Goal: Check status: Check status

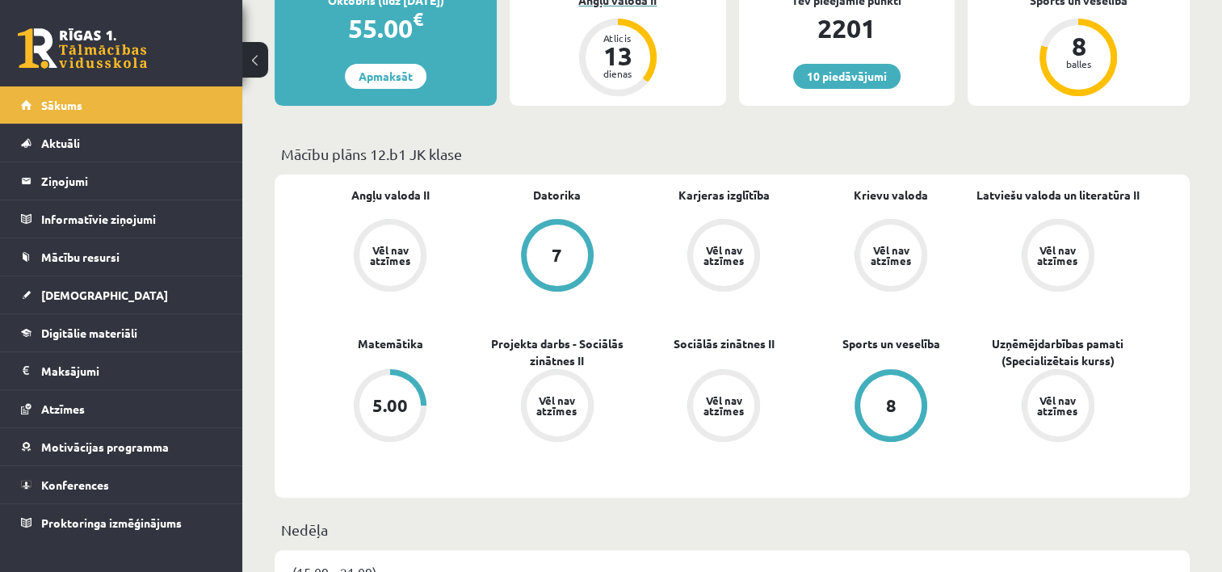
scroll to position [485, 0]
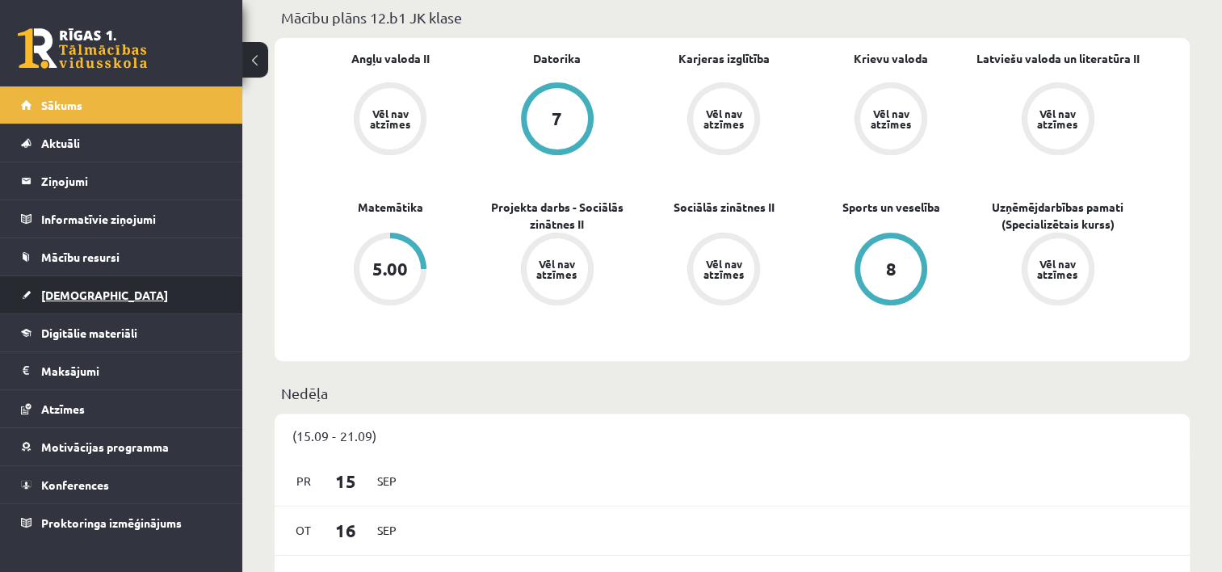
click at [68, 297] on span "[DEMOGRAPHIC_DATA]" at bounding box center [104, 295] width 127 height 15
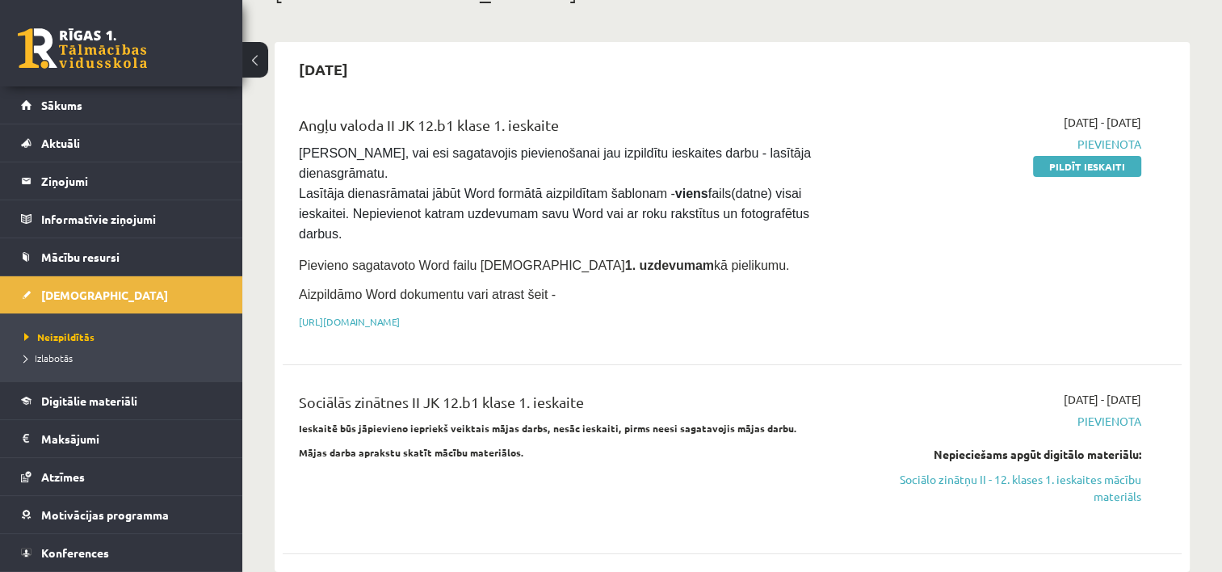
scroll to position [323, 0]
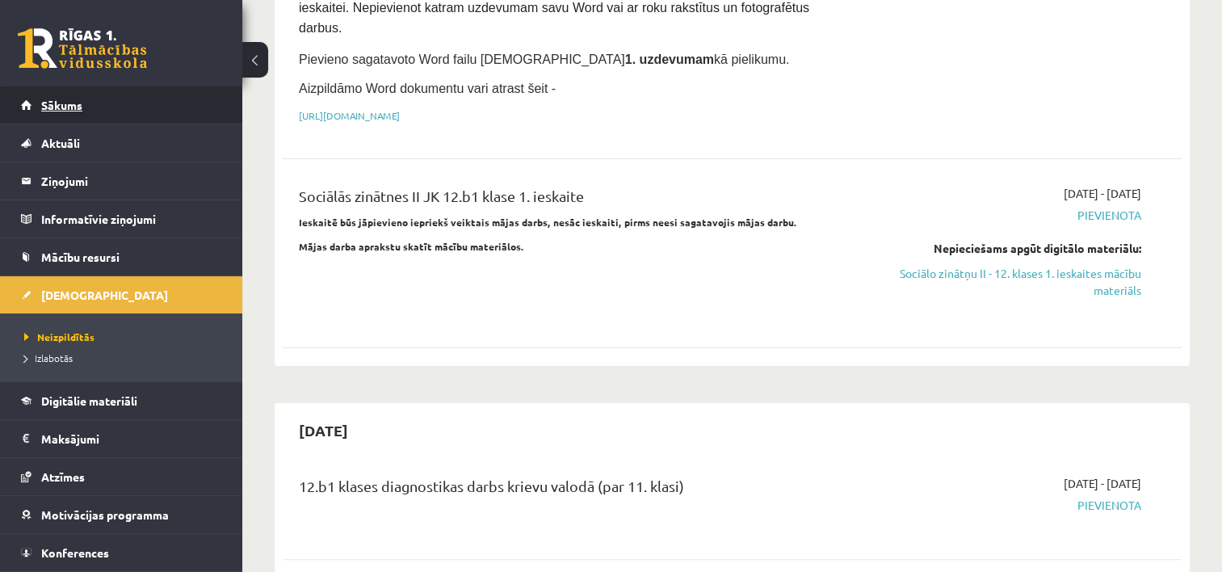
click at [67, 106] on span "Sākums" at bounding box center [61, 105] width 41 height 15
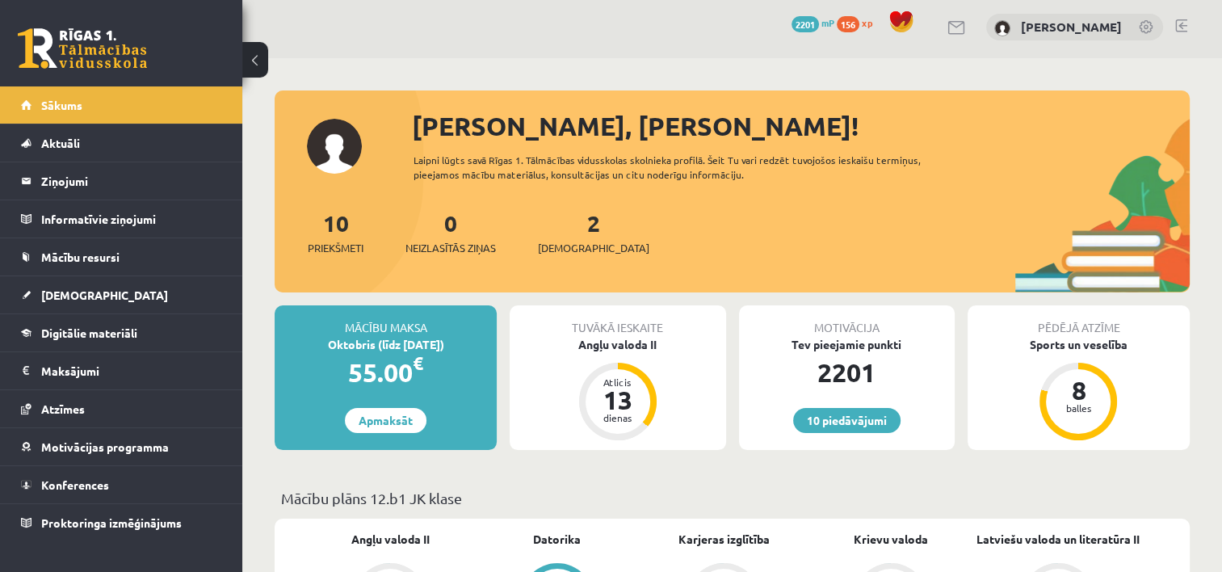
scroll to position [323, 0]
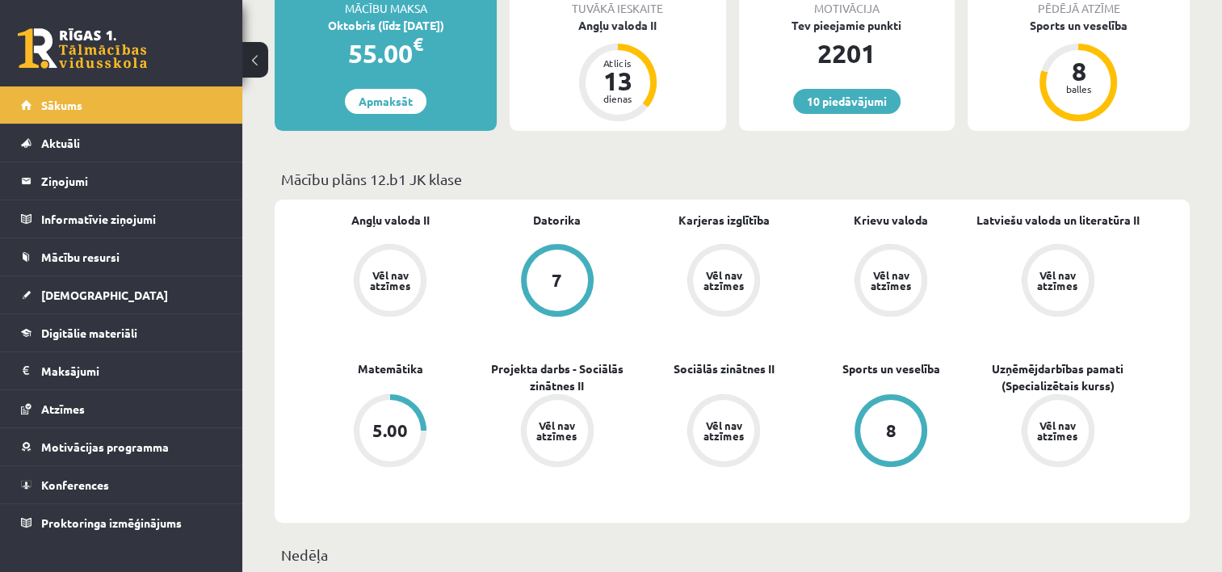
click at [378, 423] on div "5.00" at bounding box center [390, 431] width 36 height 18
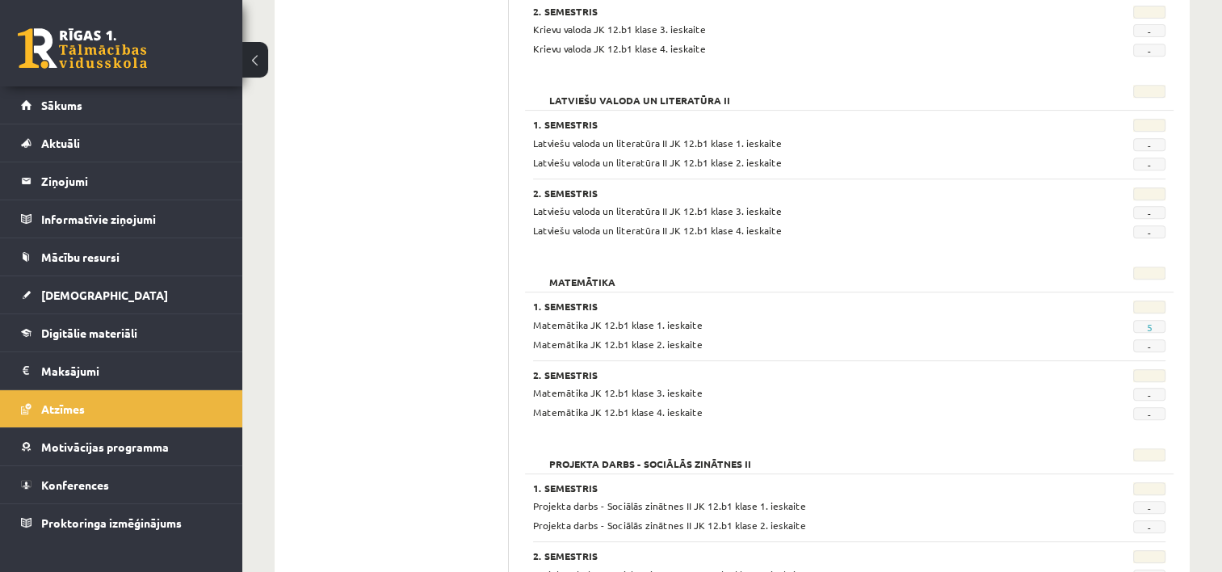
scroll to position [727, 0]
click at [1147, 321] on link "5" at bounding box center [1150, 325] width 6 height 13
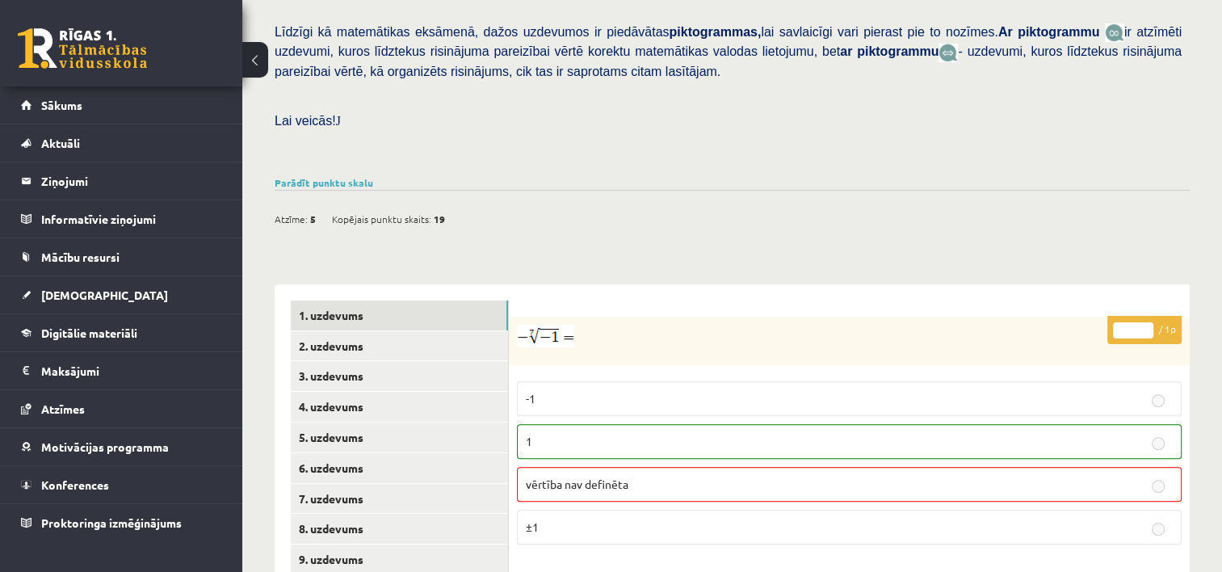
scroll to position [404, 0]
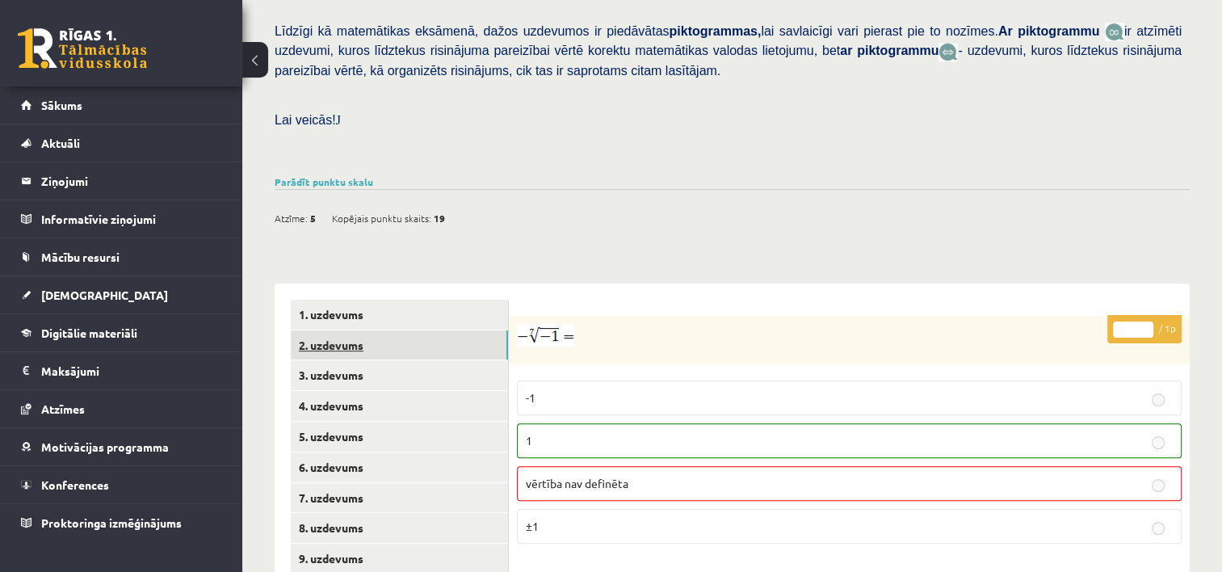
click at [344, 330] on link "2. uzdevums" at bounding box center [399, 345] width 217 height 30
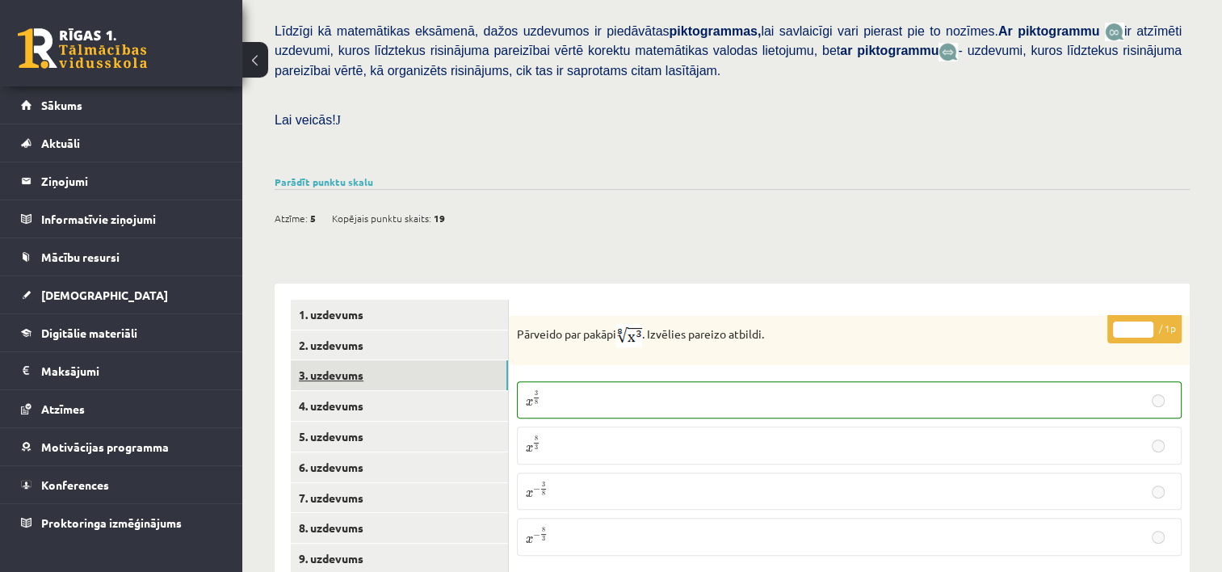
click at [343, 360] on link "3. uzdevums" at bounding box center [399, 375] width 217 height 30
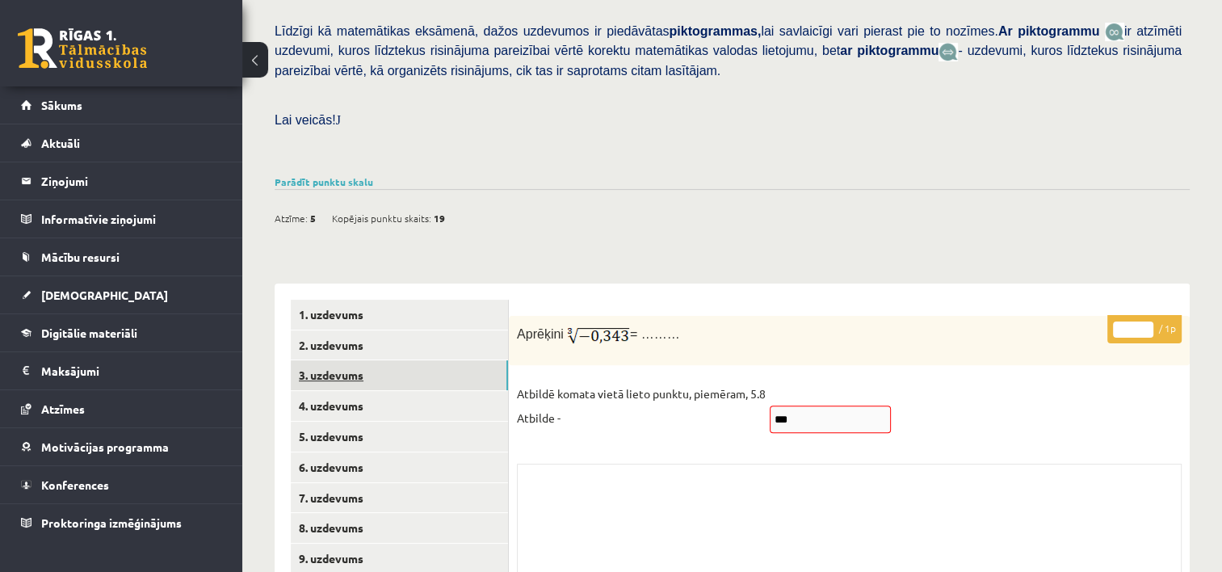
scroll to position [566, 0]
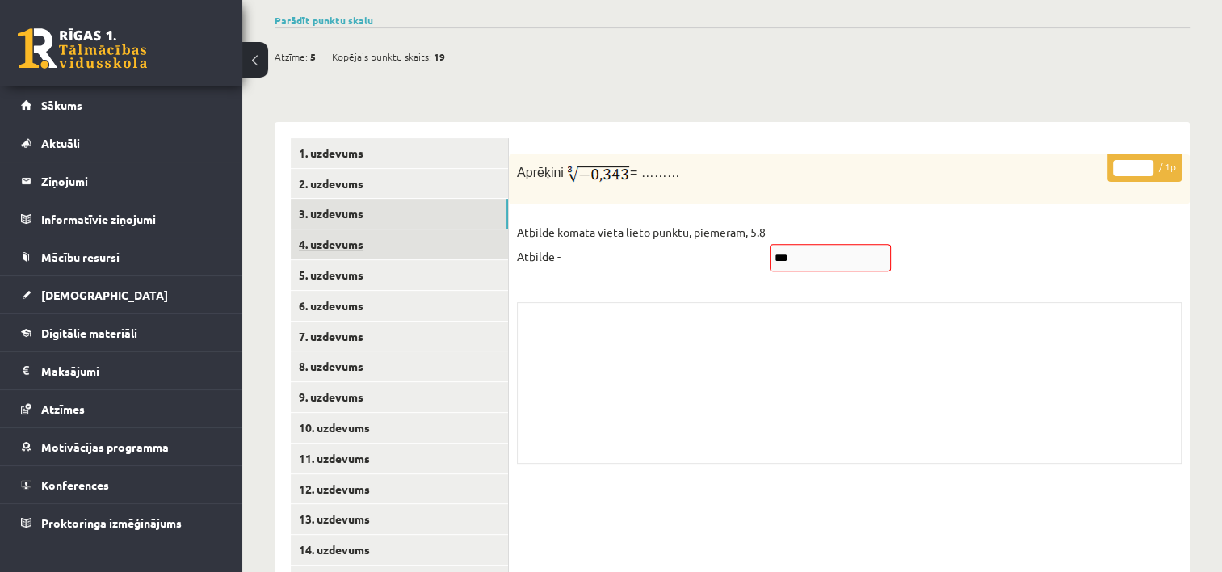
click at [334, 229] on link "4. uzdevums" at bounding box center [399, 244] width 217 height 30
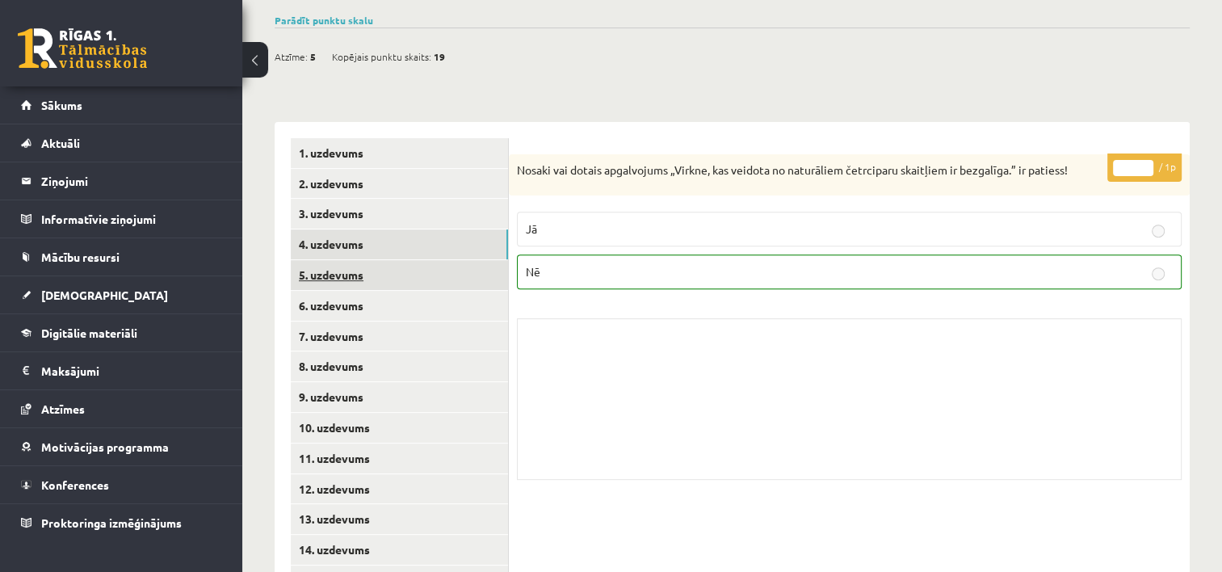
click at [339, 260] on link "5. uzdevums" at bounding box center [399, 275] width 217 height 30
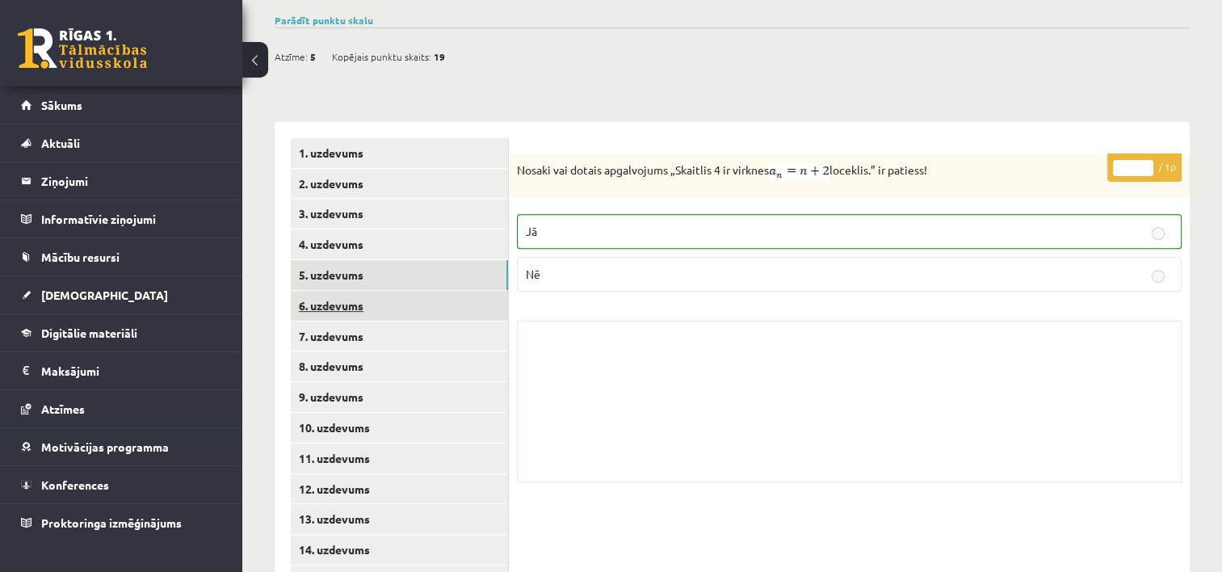
click at [339, 291] on link "6. uzdevums" at bounding box center [399, 306] width 217 height 30
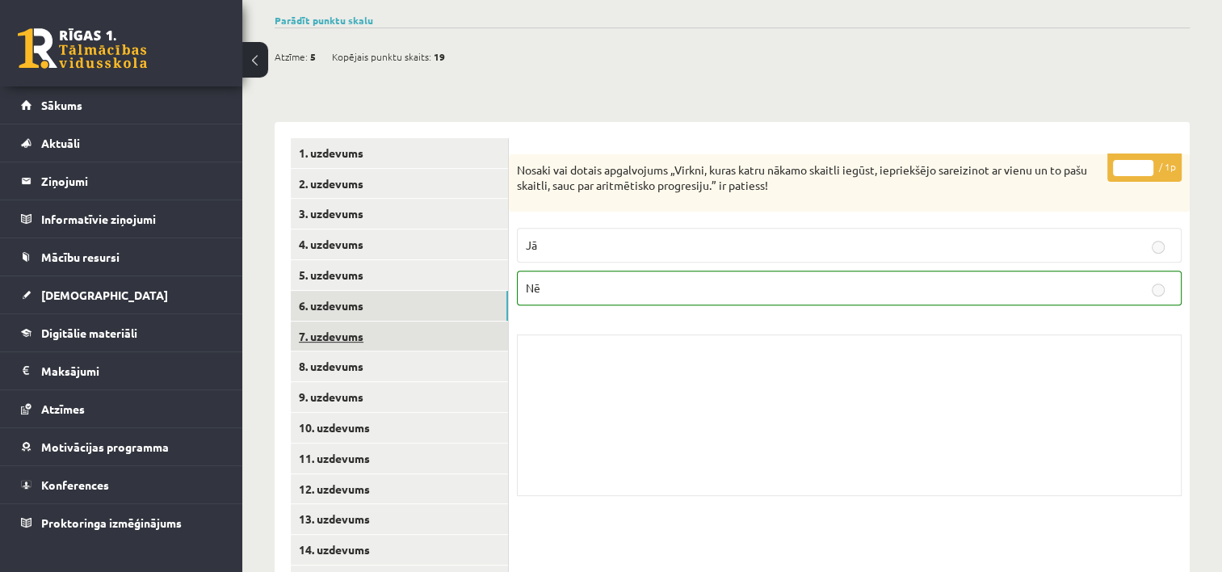
click at [338, 322] on link "7. uzdevums" at bounding box center [399, 337] width 217 height 30
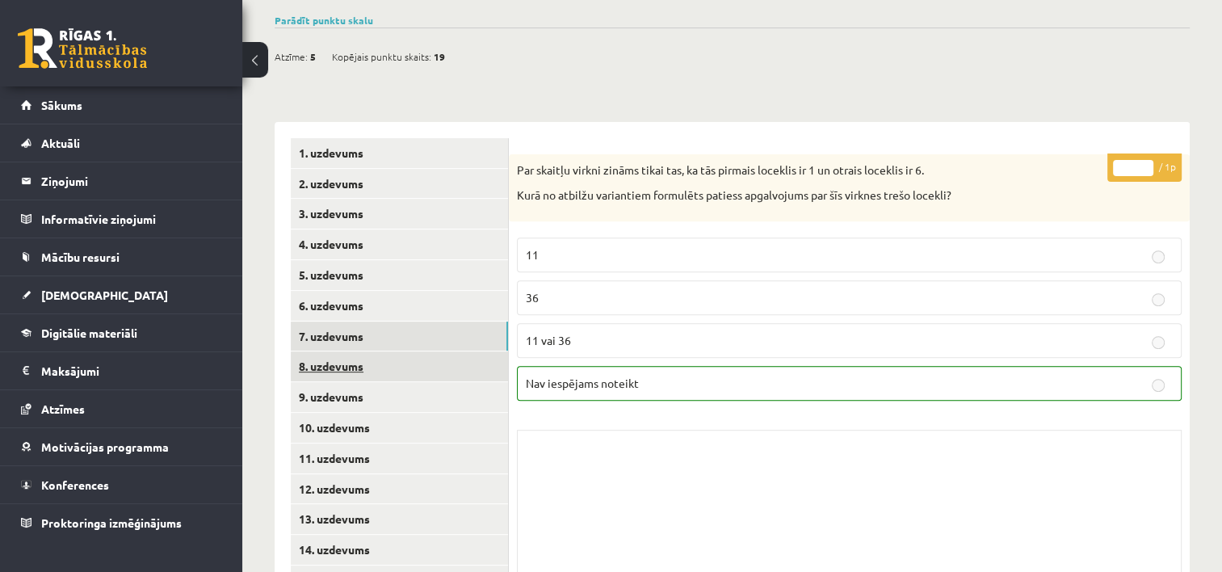
click at [335, 351] on link "8. uzdevums" at bounding box center [399, 366] width 217 height 30
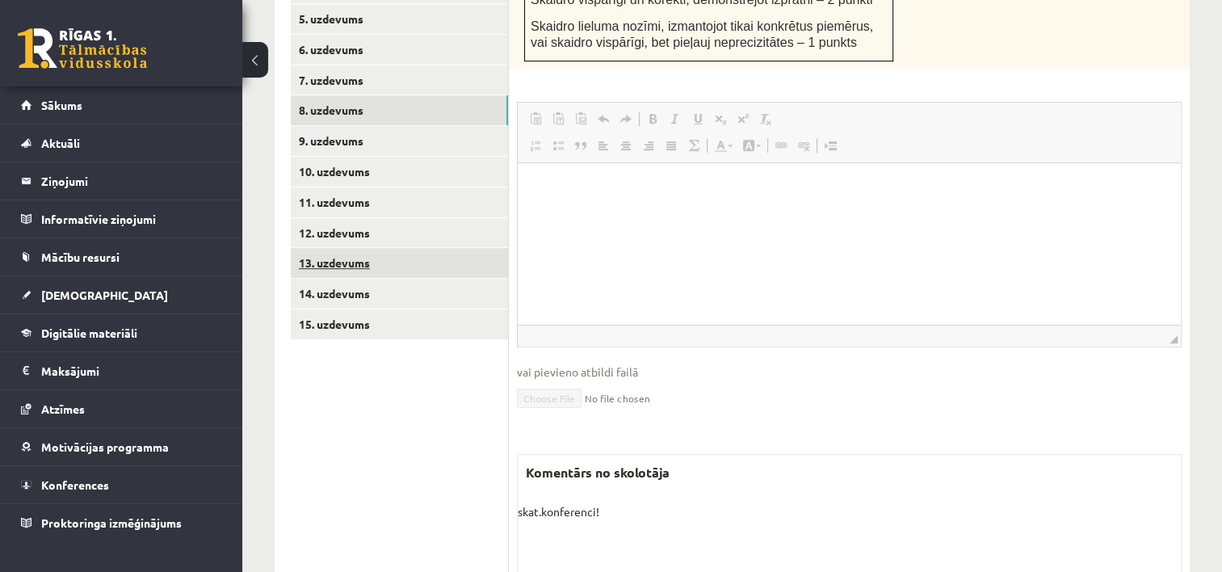
scroll to position [722, 0]
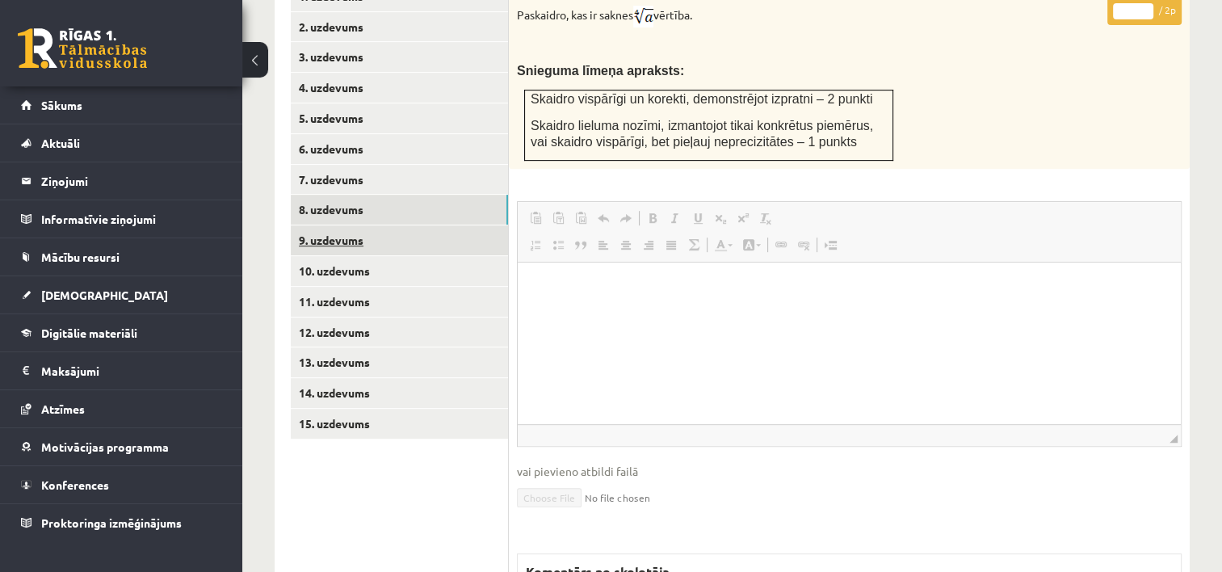
click at [332, 225] on link "9. uzdevums" at bounding box center [399, 240] width 217 height 30
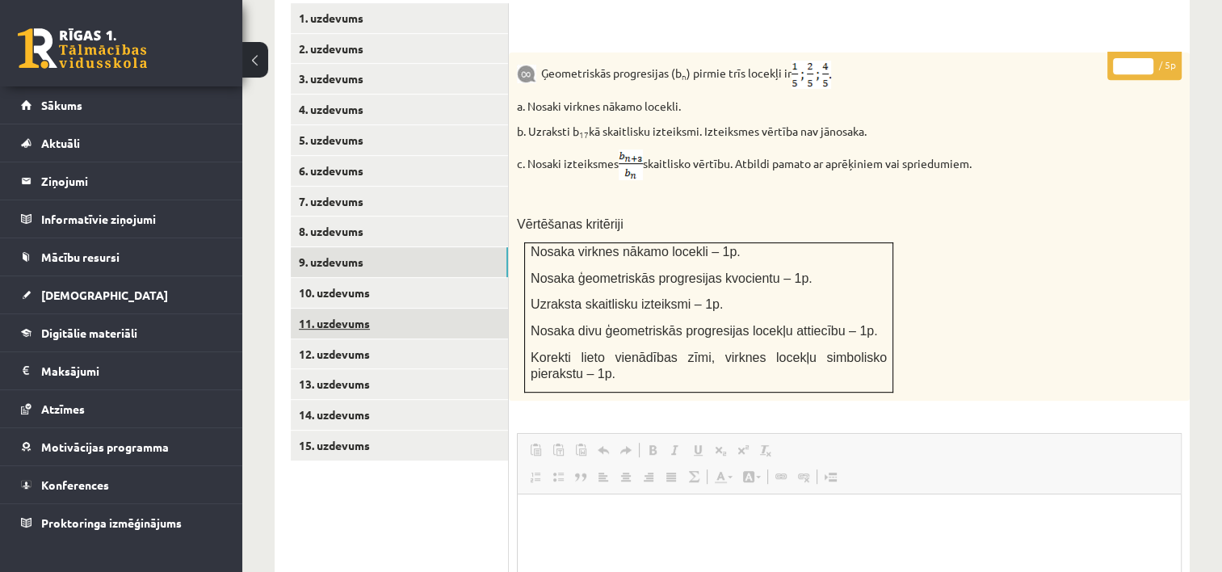
scroll to position [561, 0]
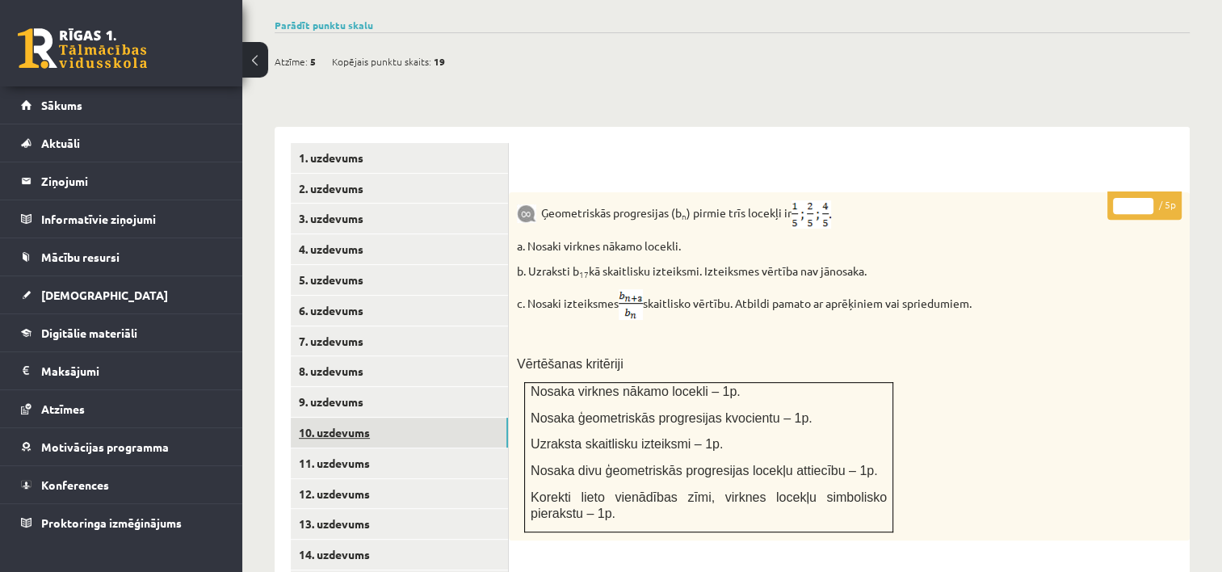
click at [330, 418] on link "10. uzdevums" at bounding box center [399, 433] width 217 height 30
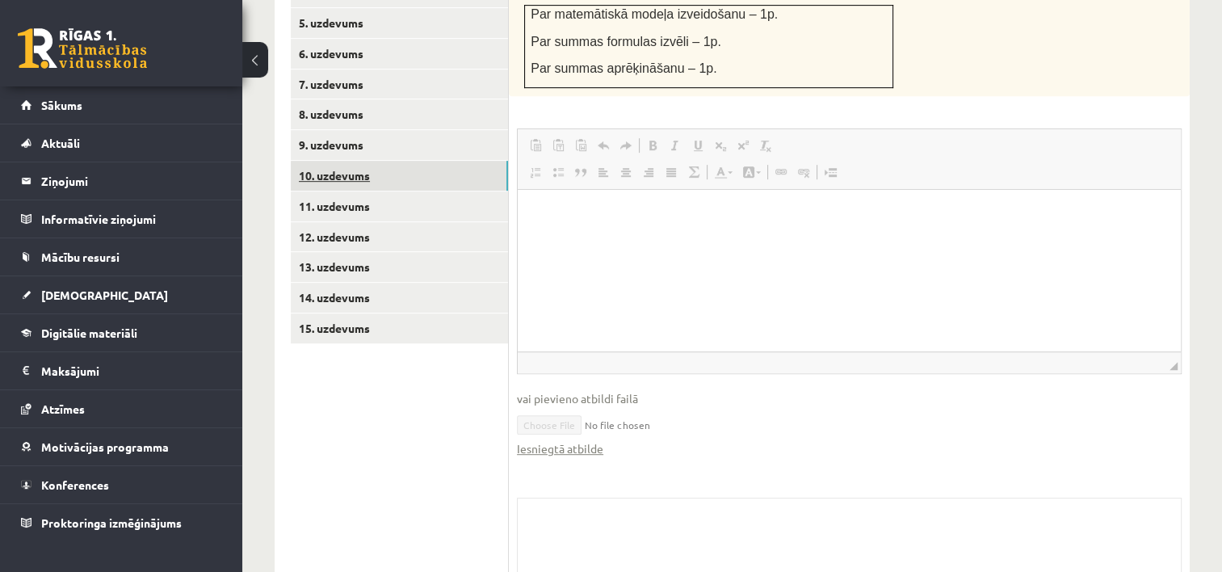
scroll to position [844, 0]
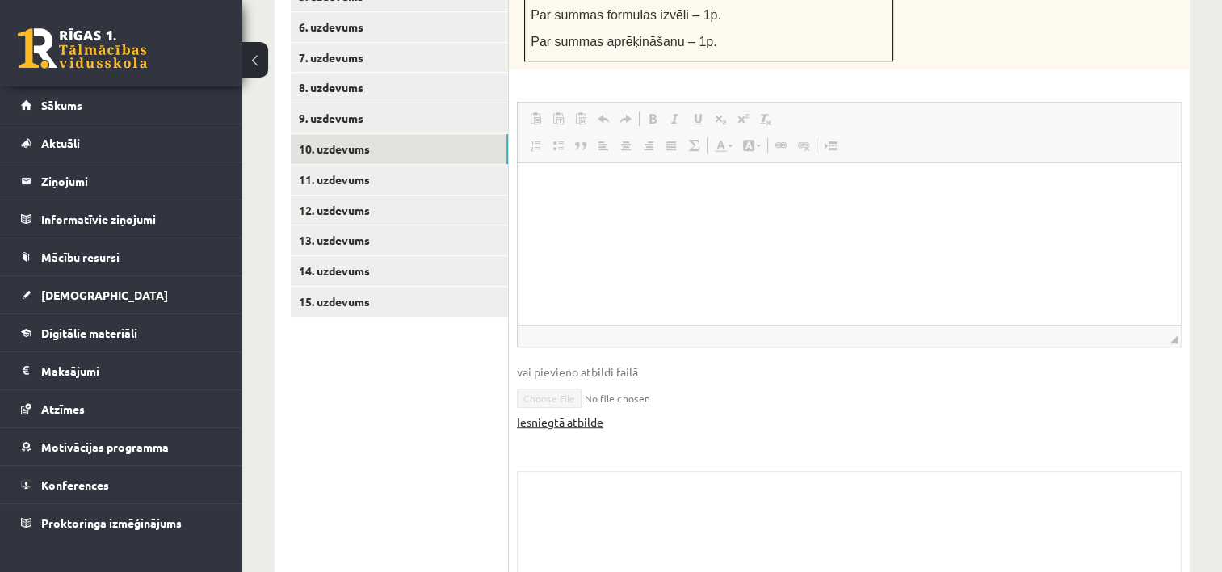
click at [570, 414] on link "Iesniegtā atbilde" at bounding box center [560, 422] width 86 height 17
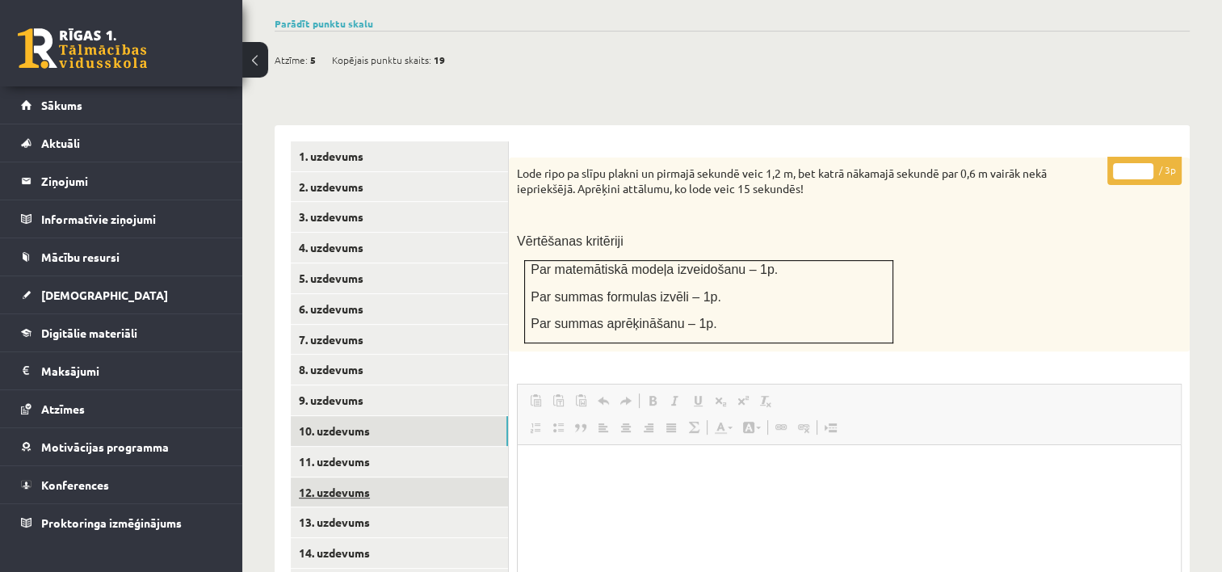
scroll to position [602, 0]
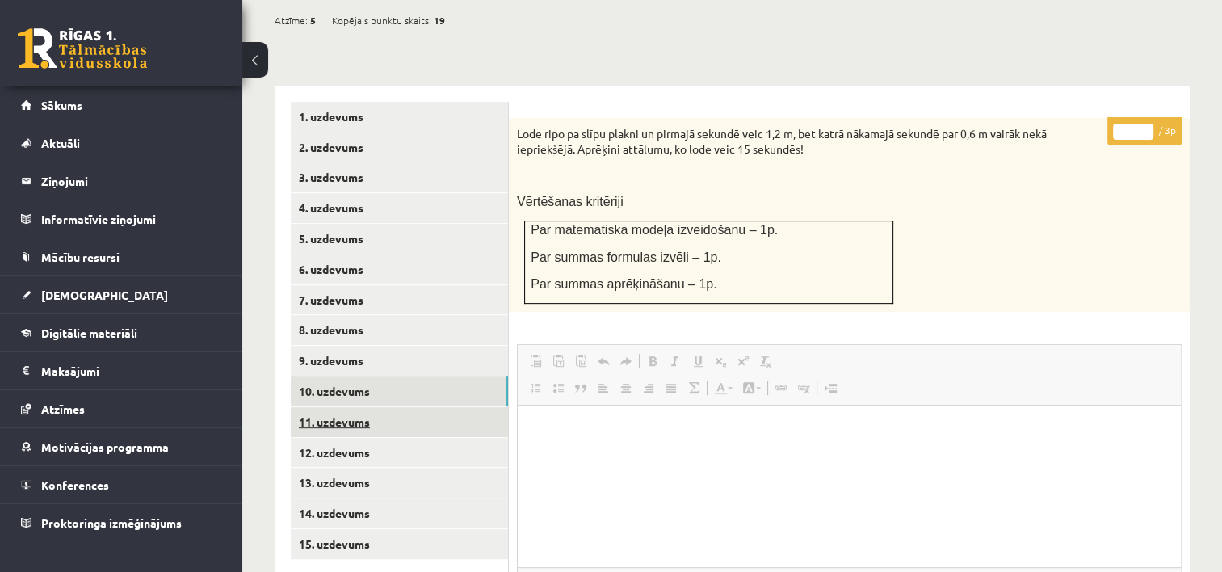
click at [330, 407] on link "11. uzdevums" at bounding box center [399, 422] width 217 height 30
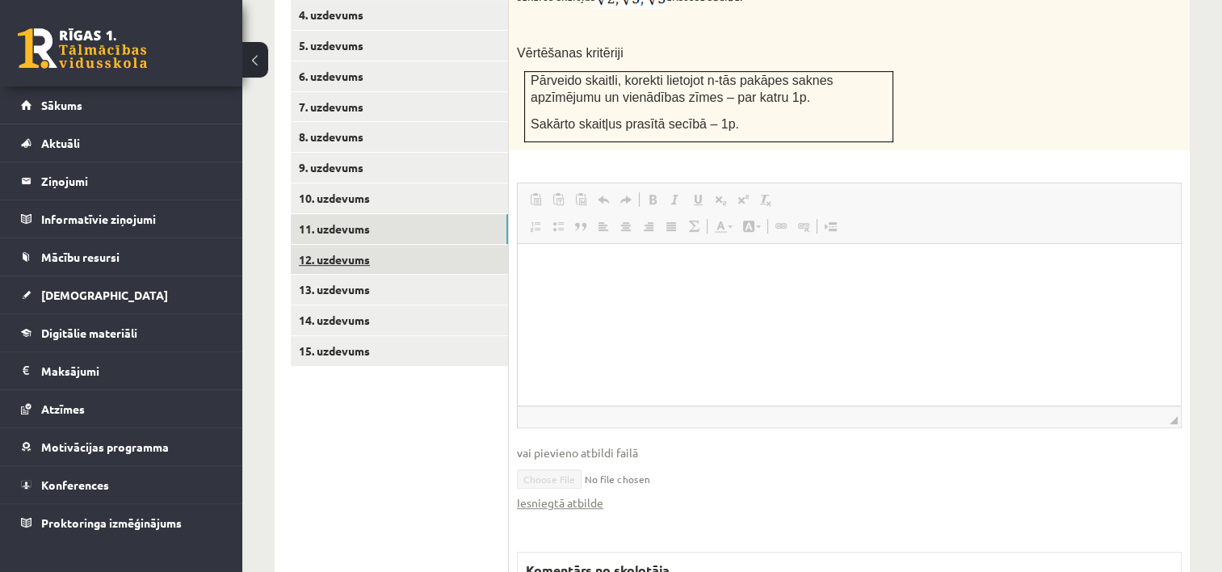
scroll to position [876, 0]
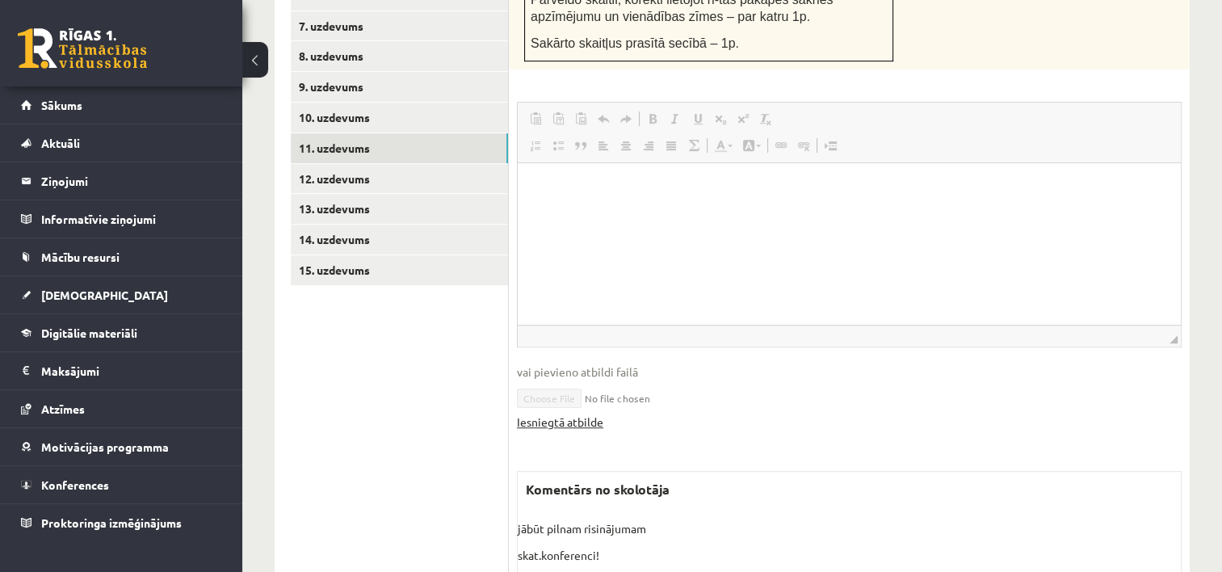
click at [589, 414] on link "Iesniegtā atbilde" at bounding box center [560, 422] width 86 height 17
click at [345, 164] on link "12. uzdevums" at bounding box center [399, 179] width 217 height 30
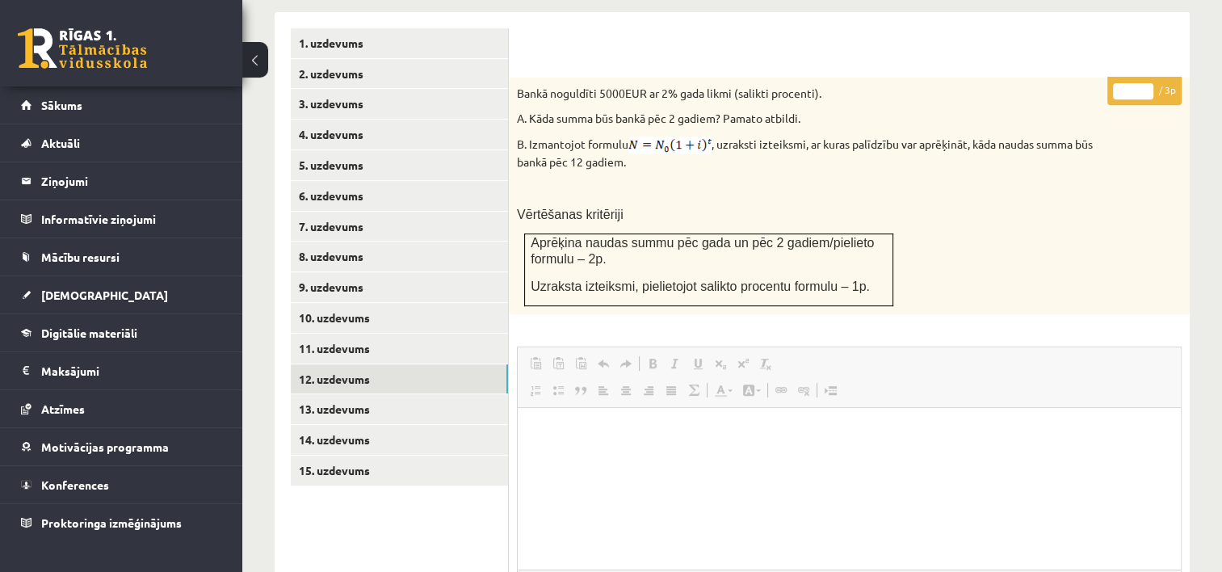
scroll to position [837, 0]
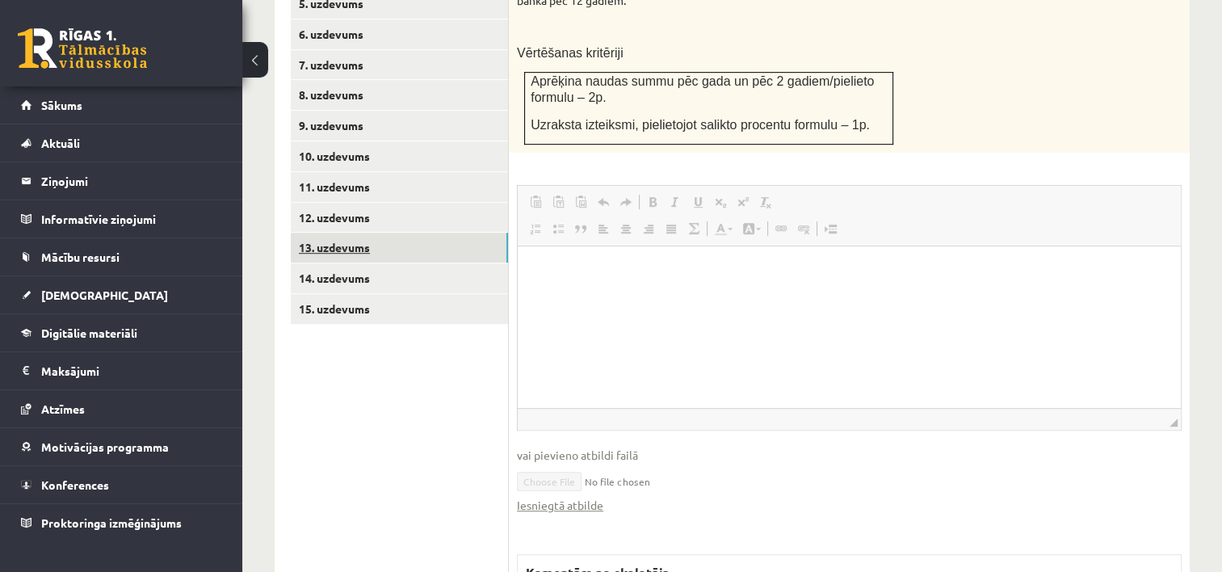
click at [331, 233] on link "13. uzdevums" at bounding box center [399, 248] width 217 height 30
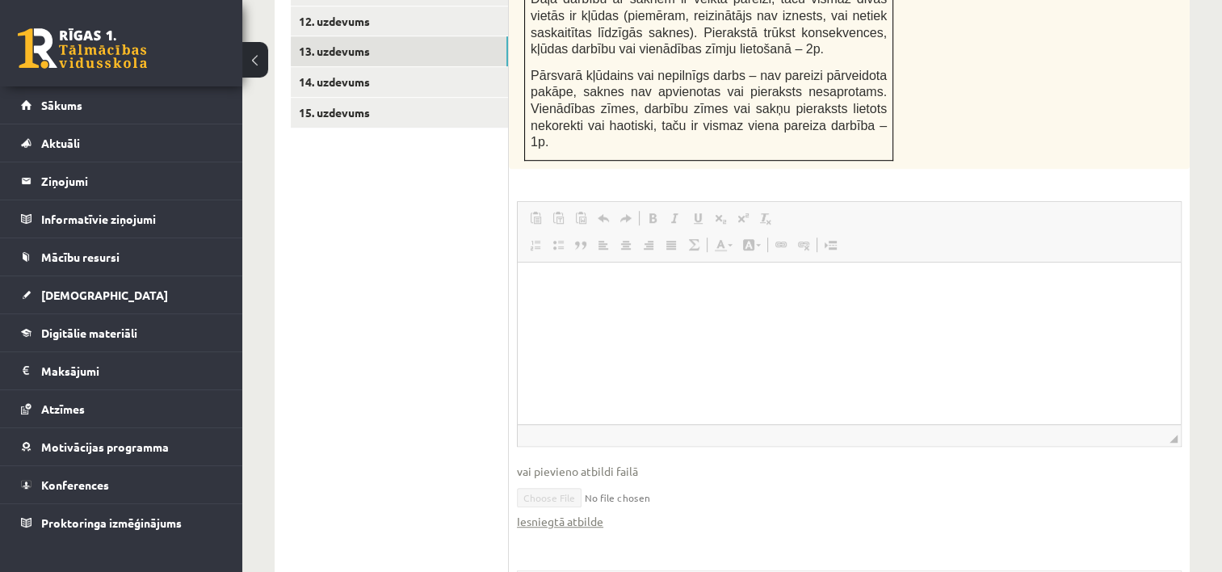
scroll to position [1034, 0]
click at [339, 66] on link "14. uzdevums" at bounding box center [399, 81] width 217 height 30
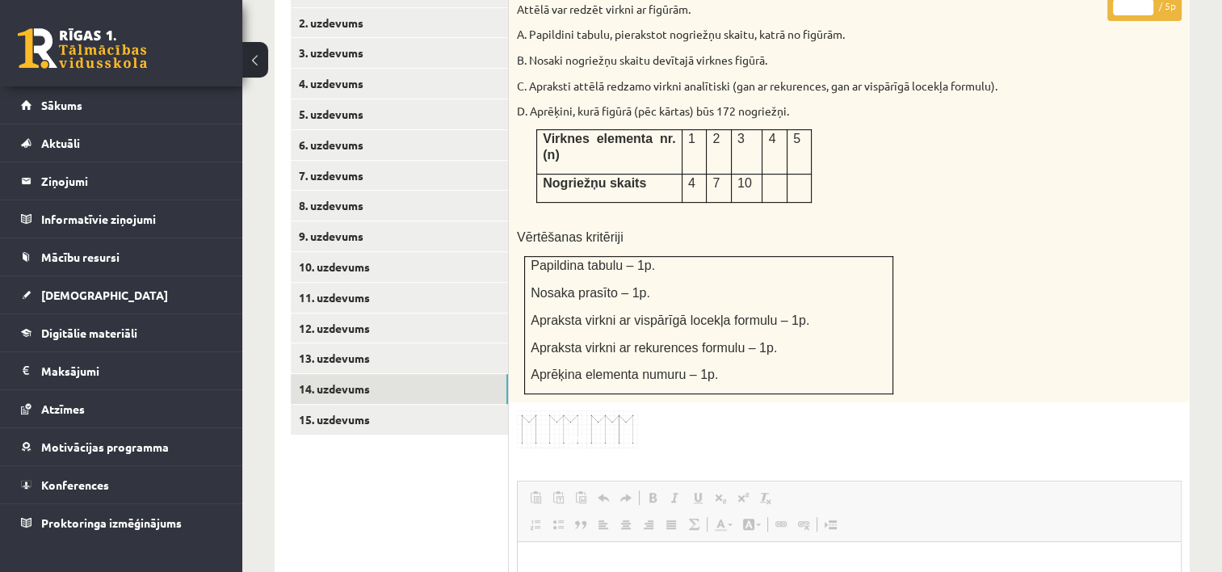
scroll to position [727, 0]
click at [325, 404] on link "15. uzdevums" at bounding box center [399, 419] width 217 height 30
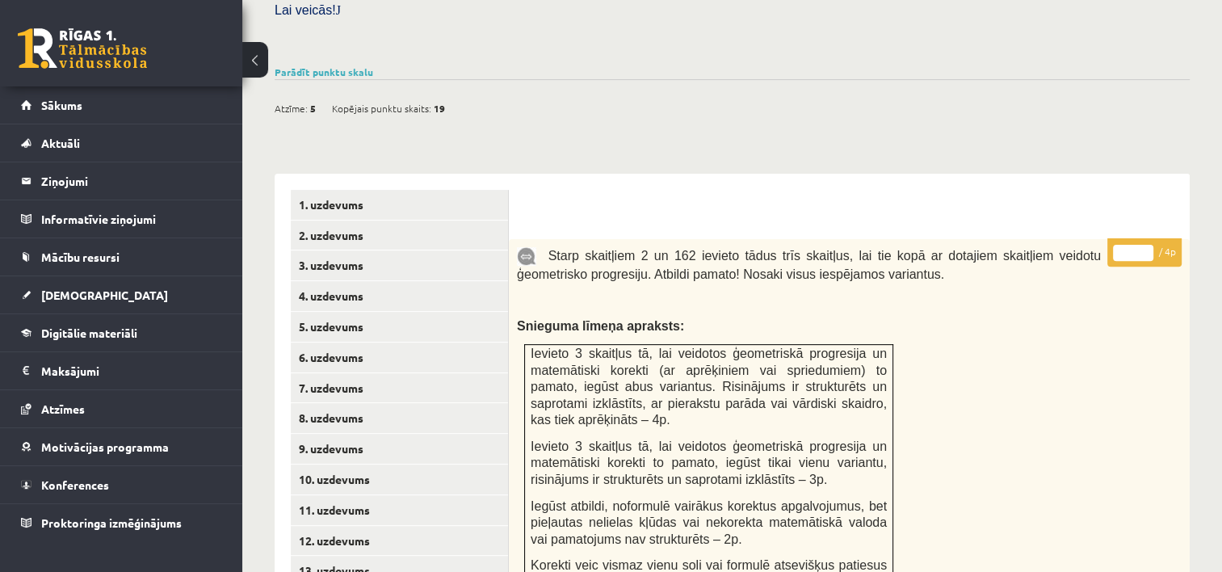
scroll to position [646, 0]
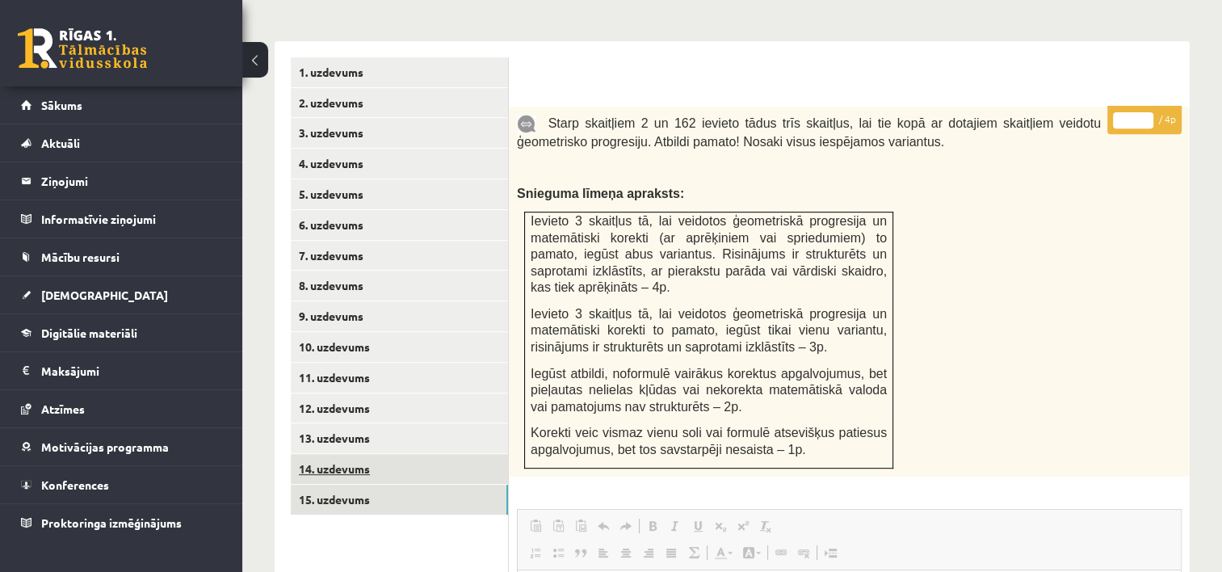
click at [332, 454] on link "14. uzdevums" at bounding box center [399, 469] width 217 height 30
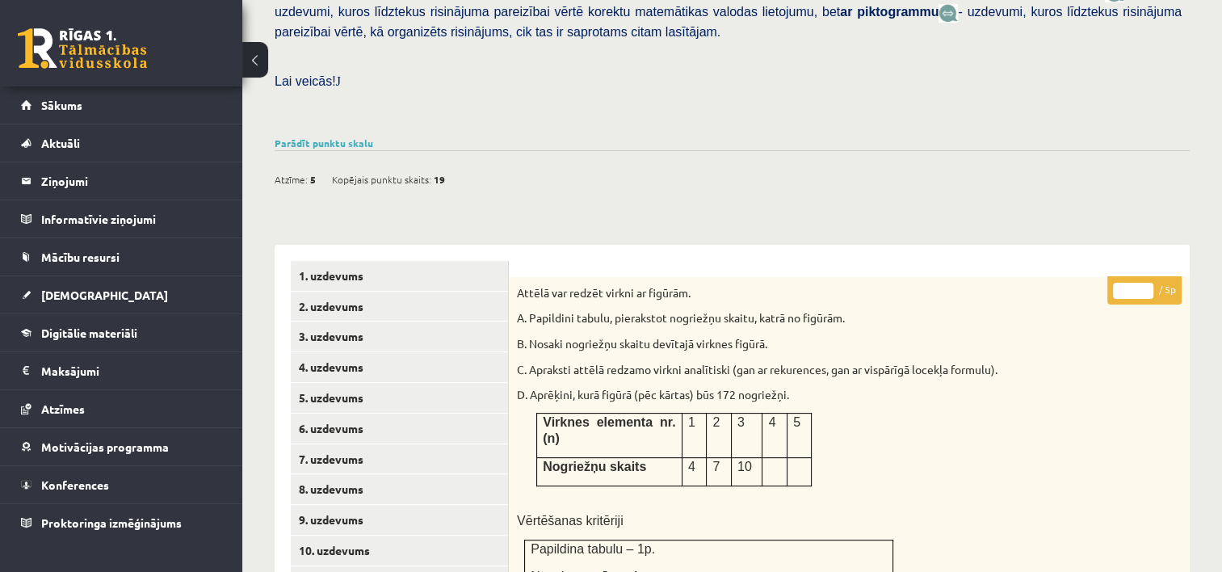
scroll to position [242, 0]
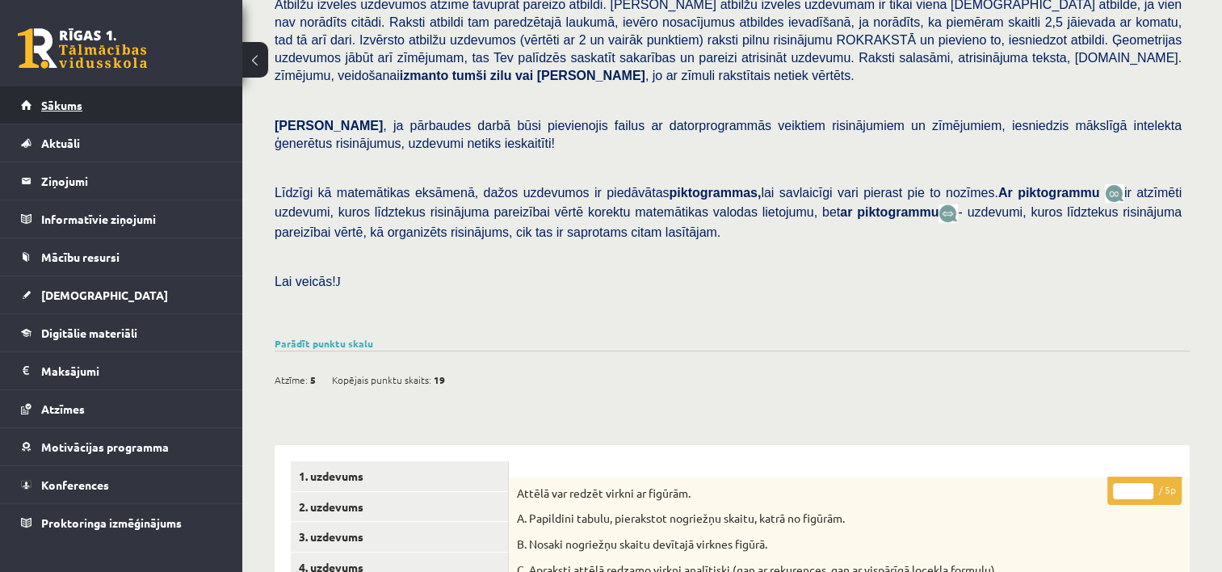
click at [57, 107] on span "Sākums" at bounding box center [61, 105] width 41 height 15
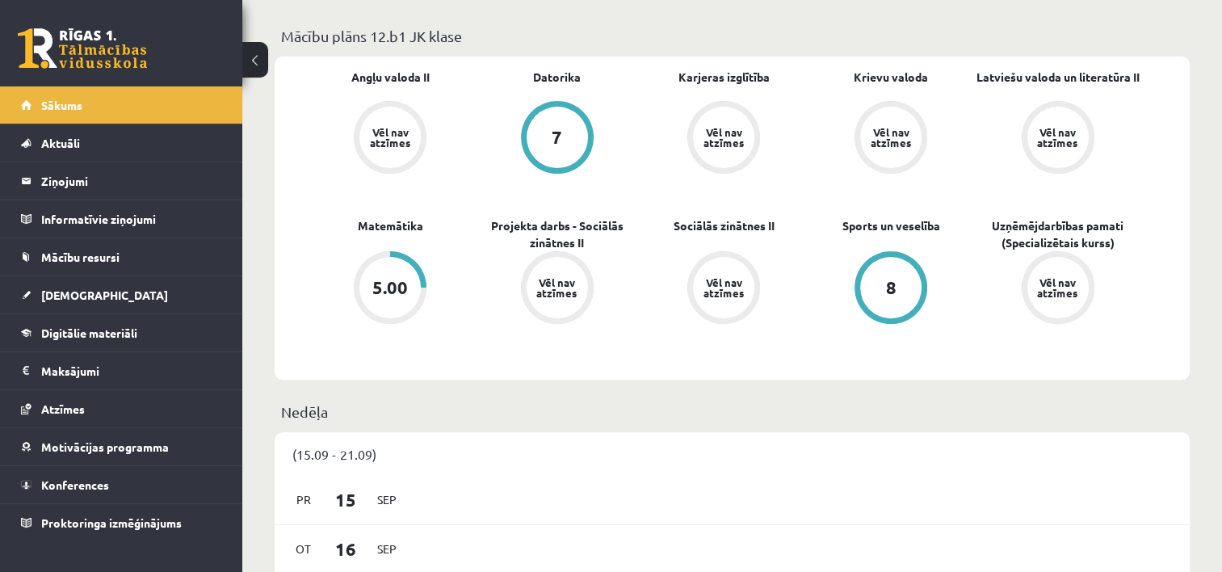
scroll to position [323, 0]
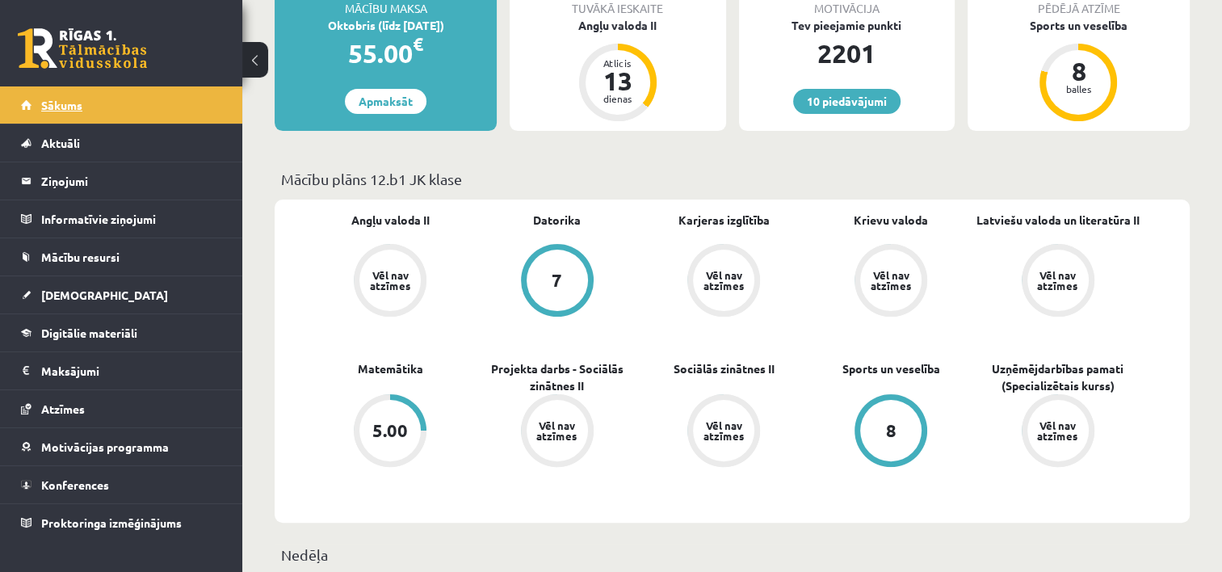
click at [64, 104] on span "Sākums" at bounding box center [61, 105] width 41 height 15
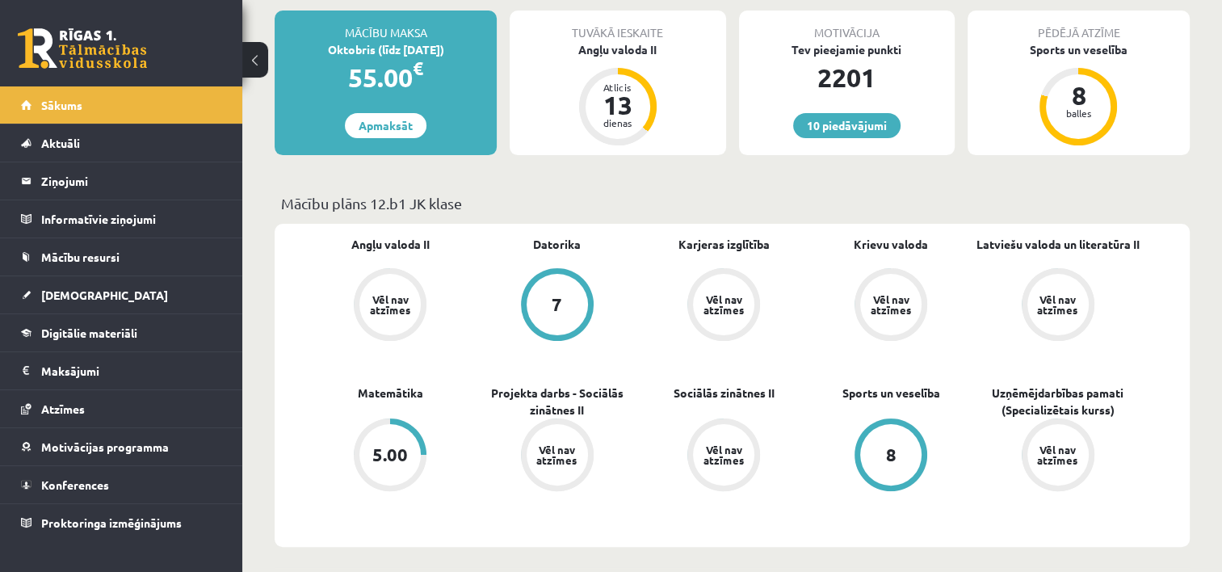
scroll to position [323, 0]
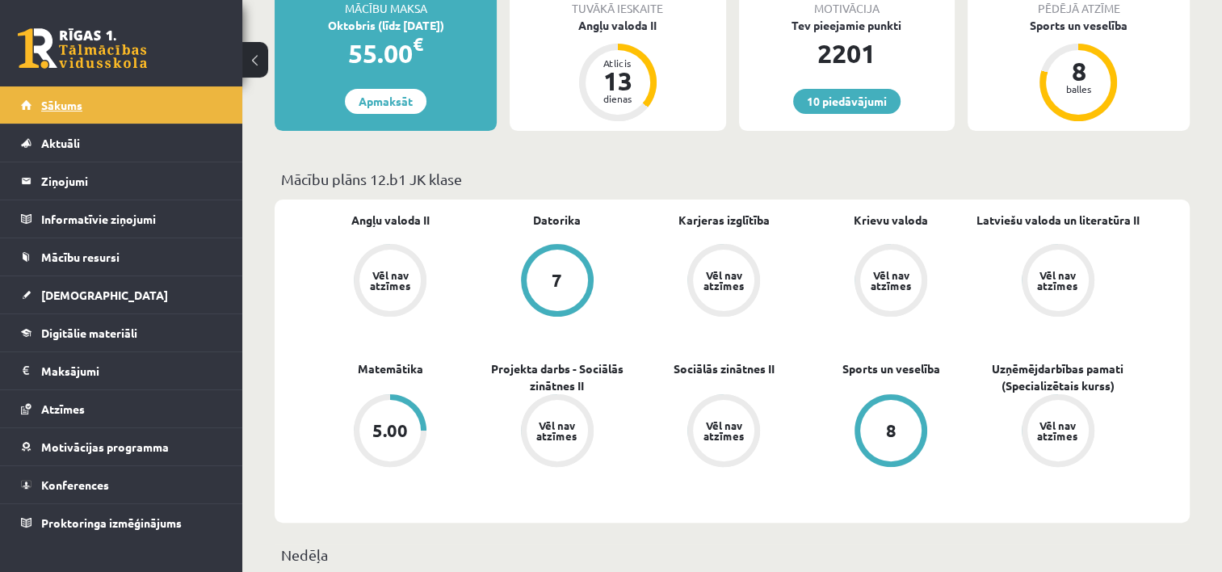
click at [66, 107] on span "Sākums" at bounding box center [61, 105] width 41 height 15
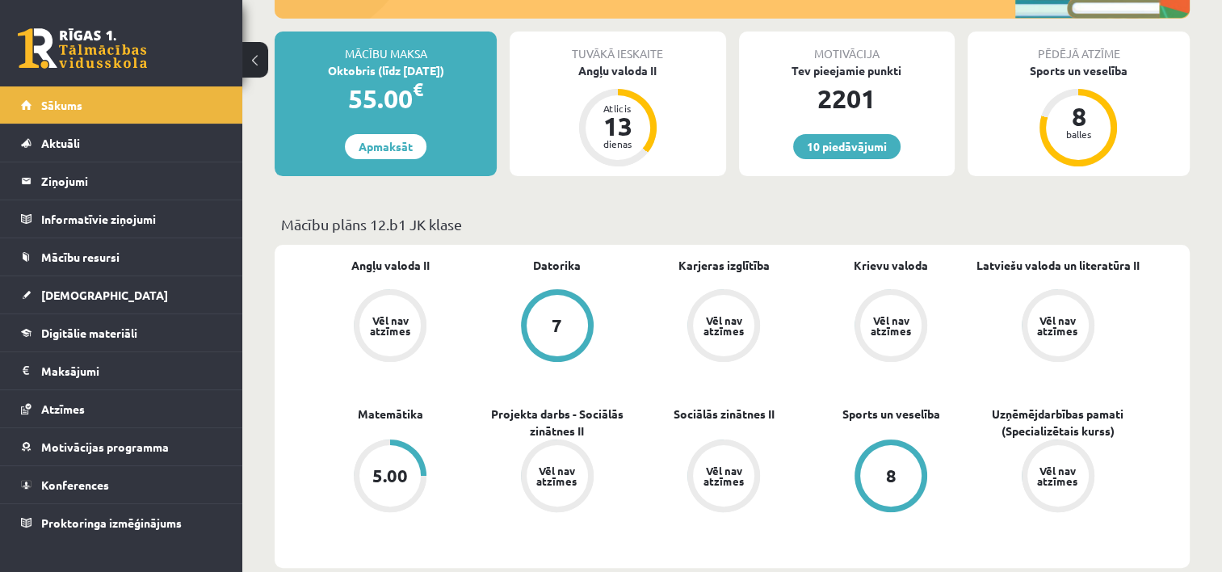
scroll to position [242, 0]
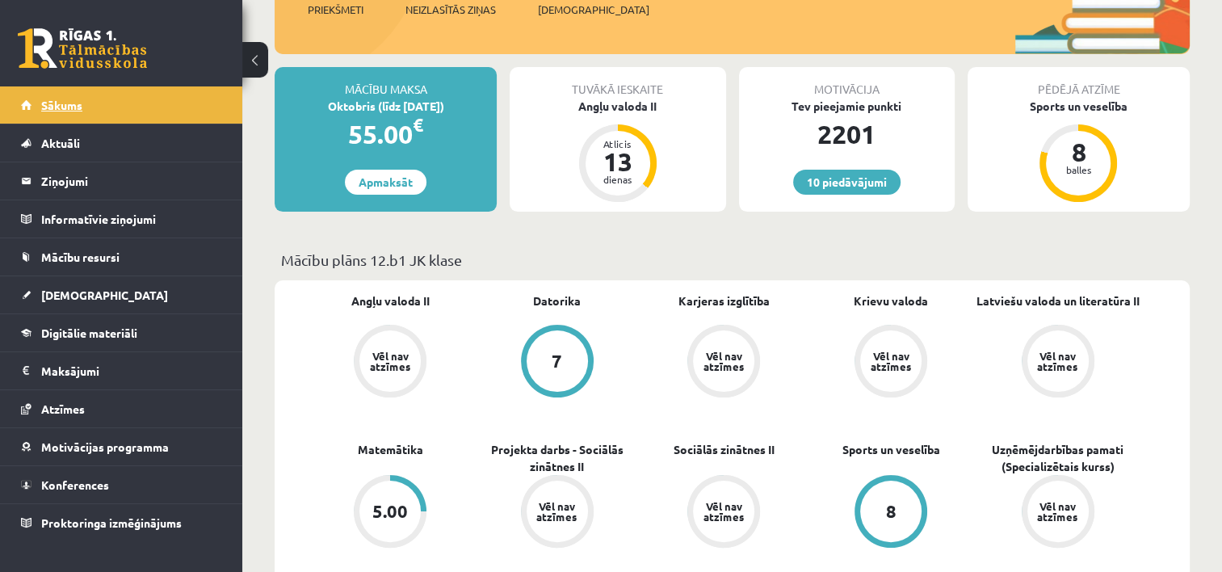
click at [58, 97] on link "Sākums" at bounding box center [121, 104] width 201 height 37
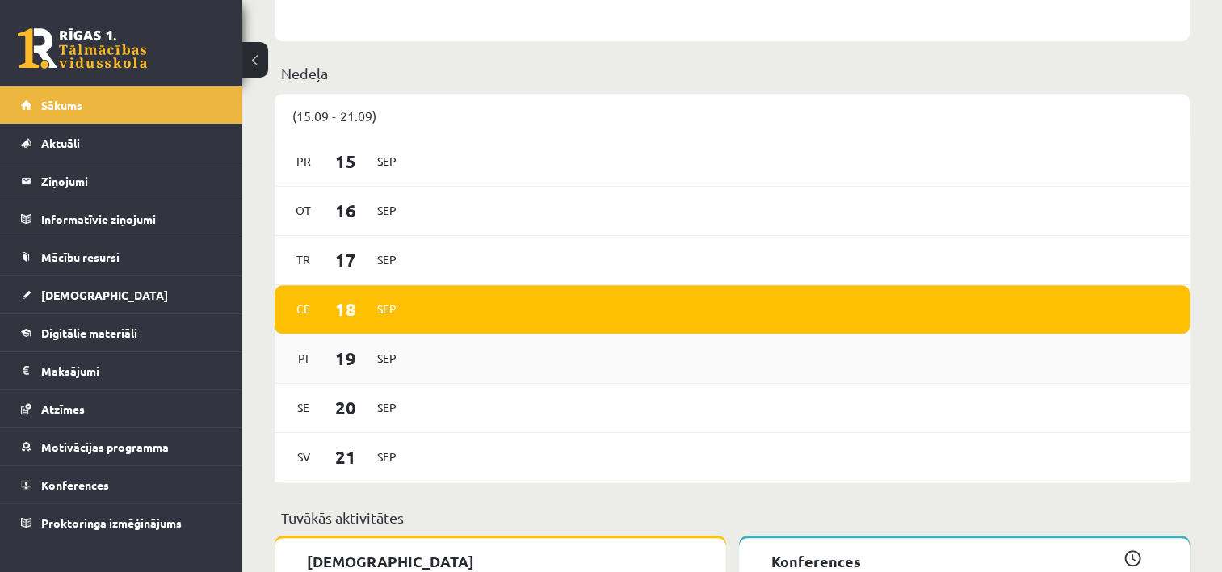
scroll to position [808, 0]
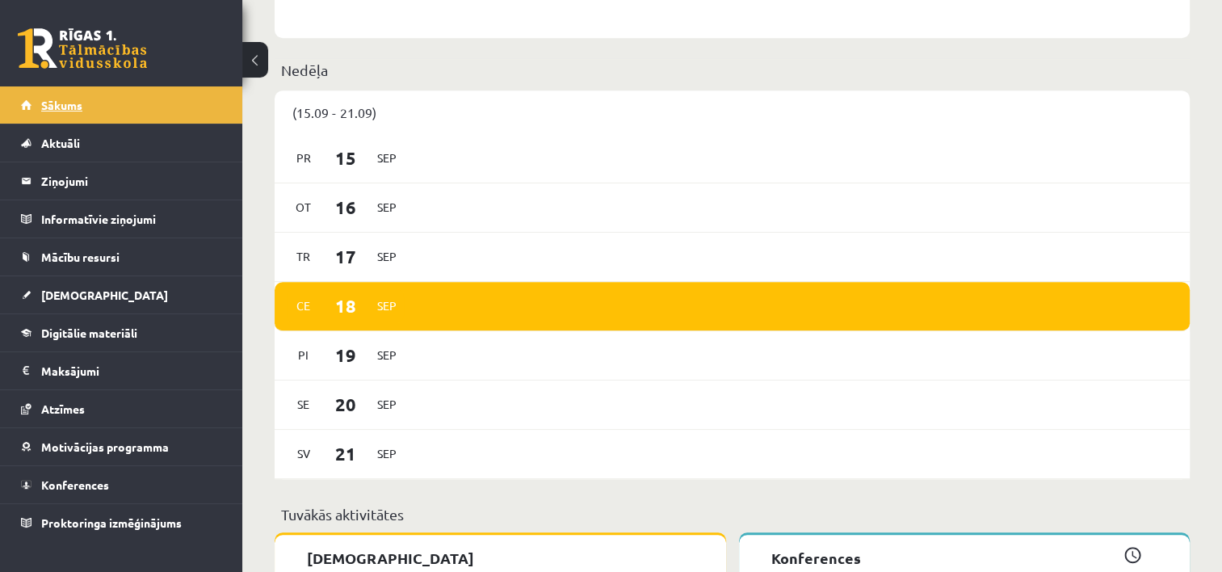
click at [66, 112] on link "Sākums" at bounding box center [121, 104] width 201 height 37
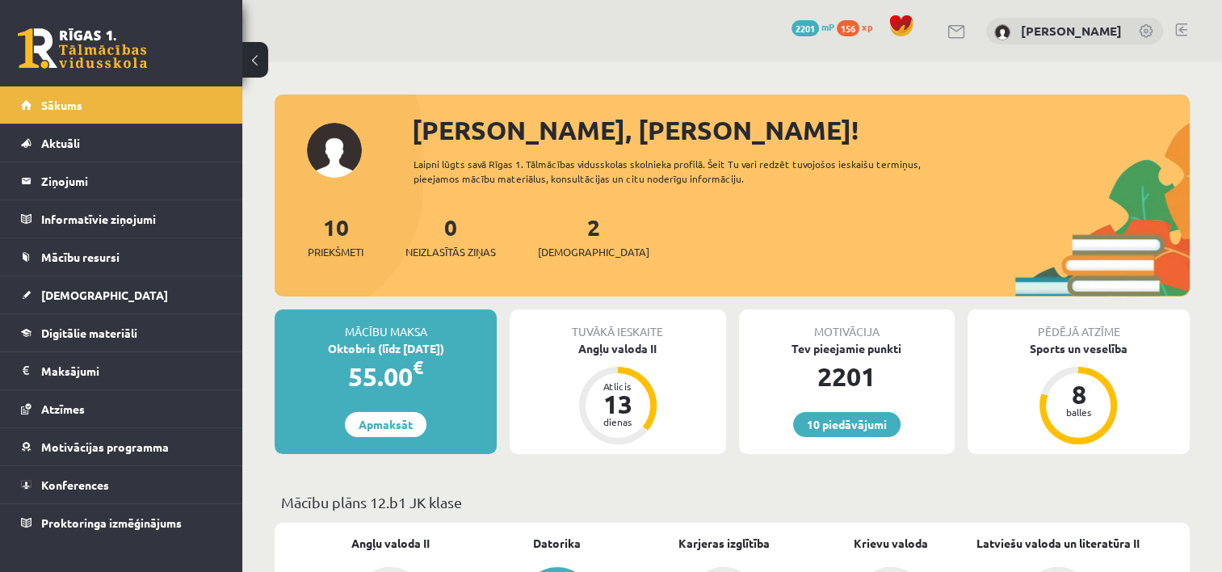
scroll to position [323, 0]
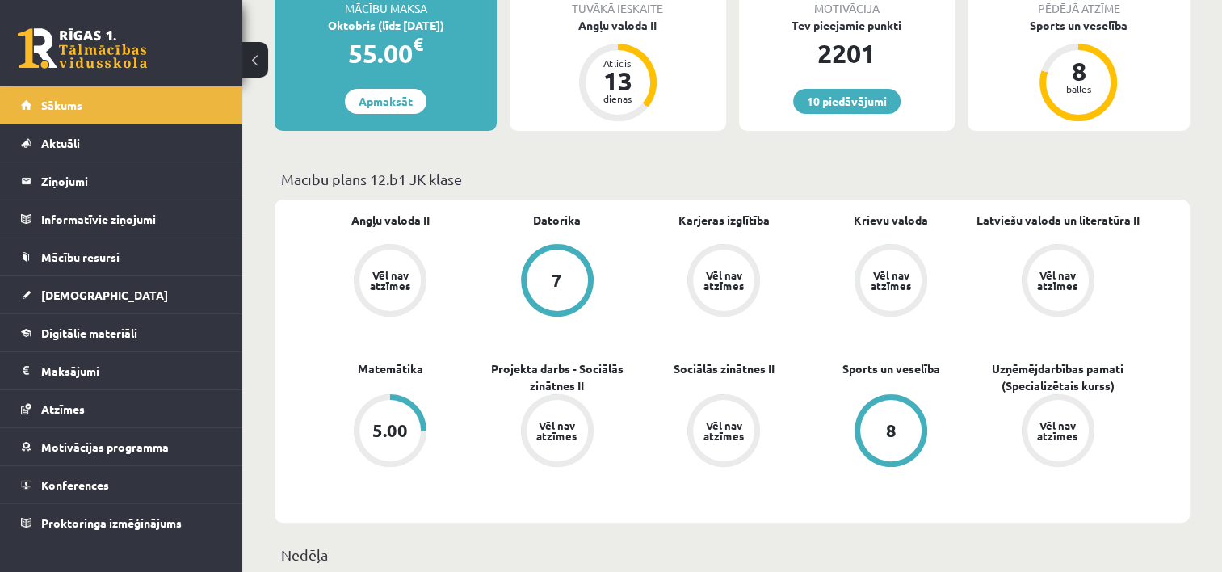
click at [372, 427] on div "5.00" at bounding box center [390, 430] width 61 height 61
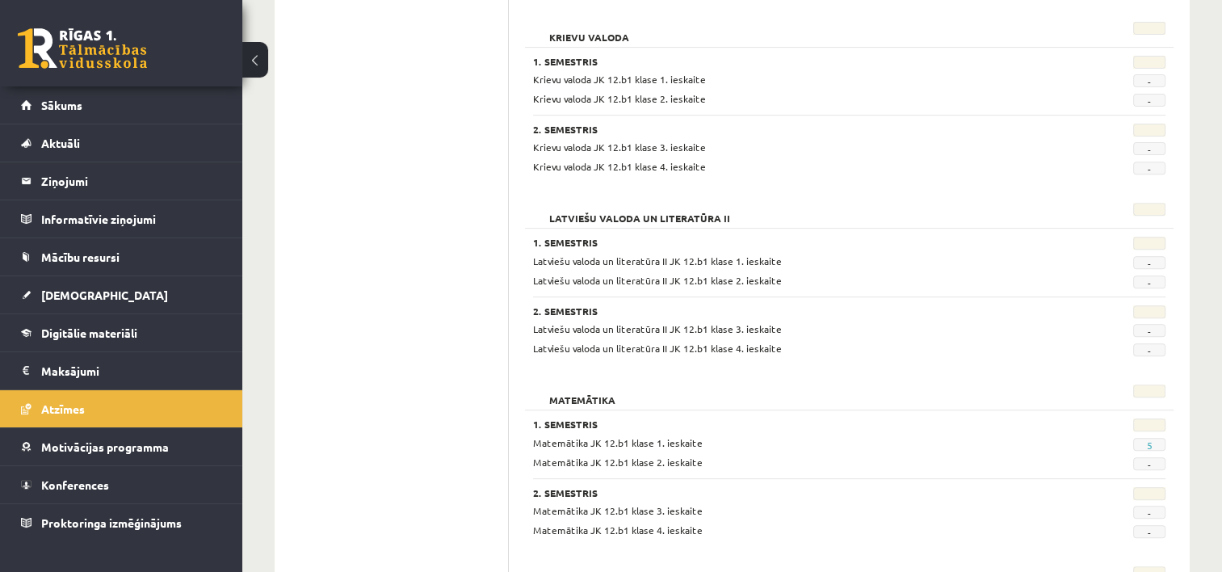
scroll to position [646, 0]
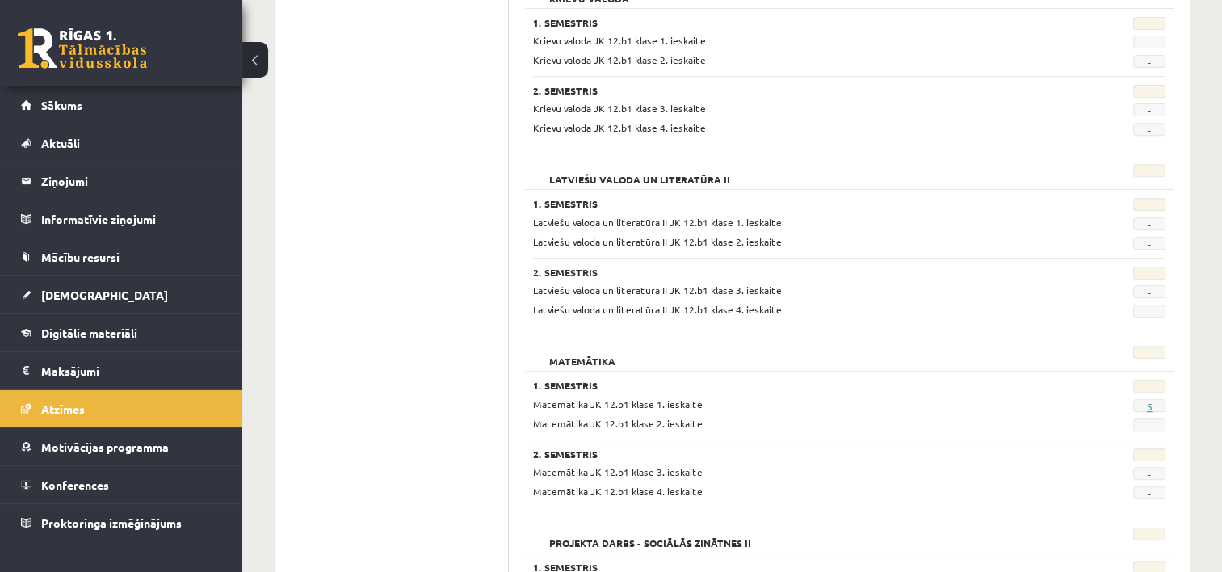
click at [1151, 404] on link "5" at bounding box center [1150, 406] width 6 height 13
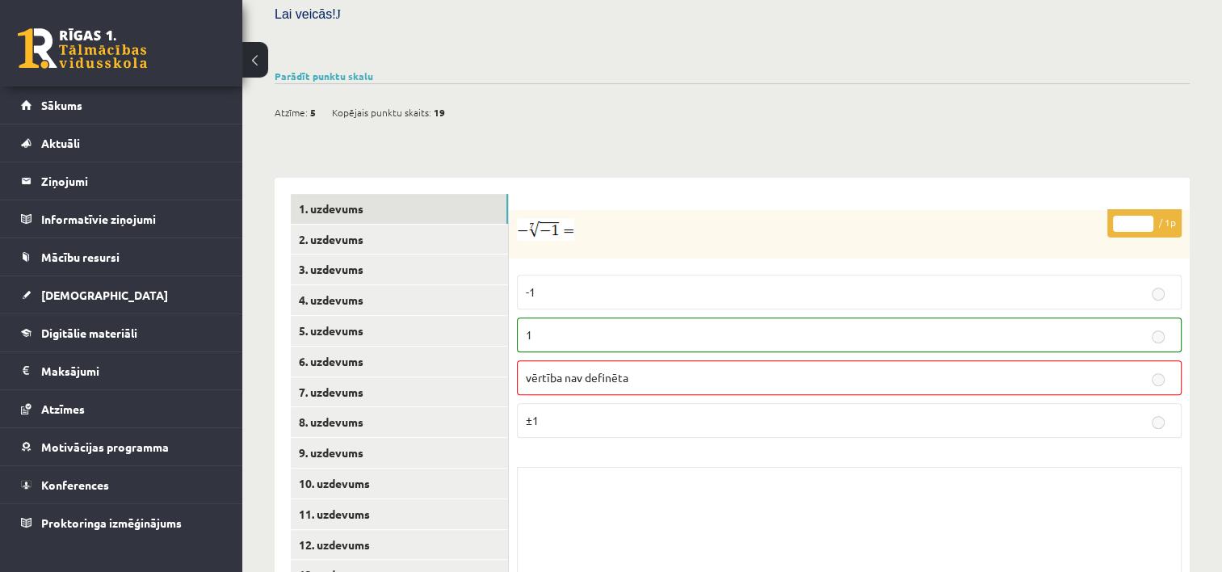
scroll to position [601, 0]
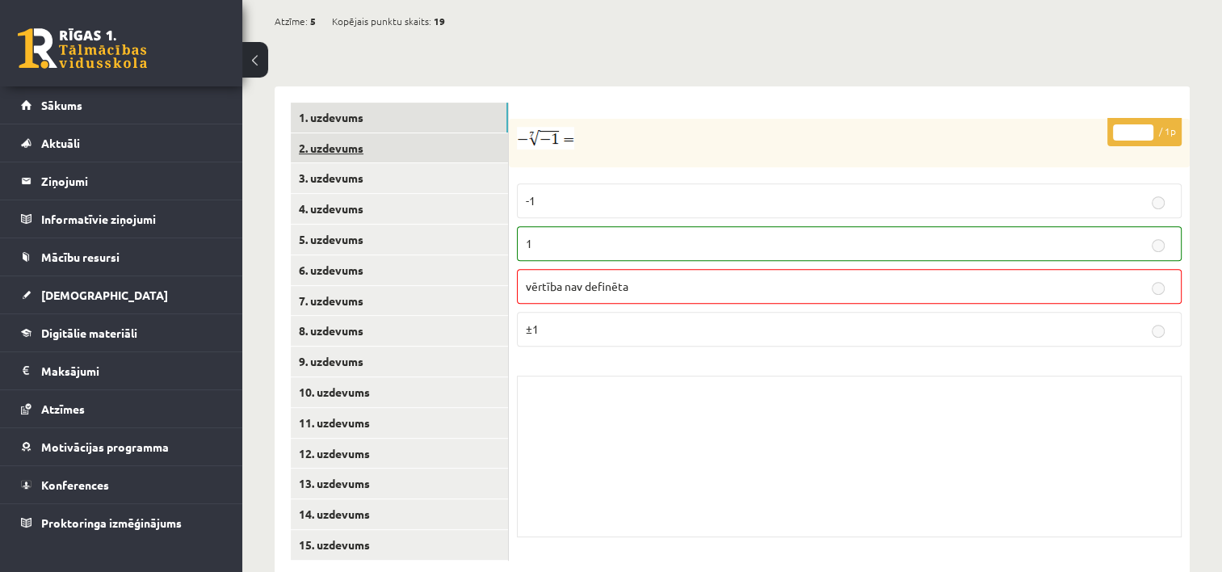
click at [348, 133] on link "2. uzdevums" at bounding box center [399, 148] width 217 height 30
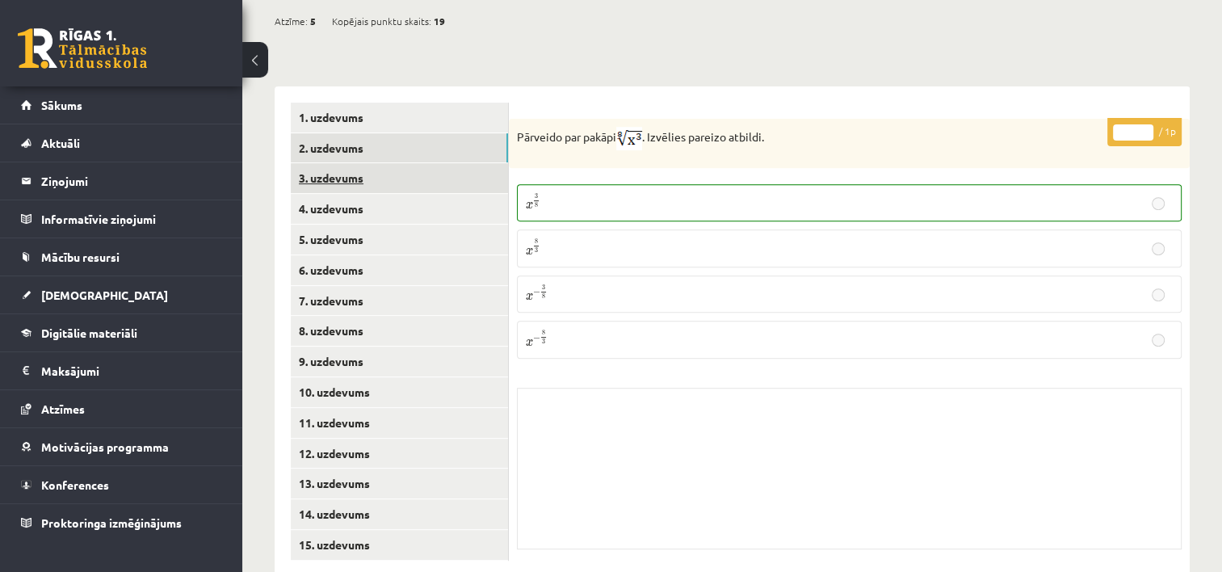
click at [346, 163] on link "3. uzdevums" at bounding box center [399, 178] width 217 height 30
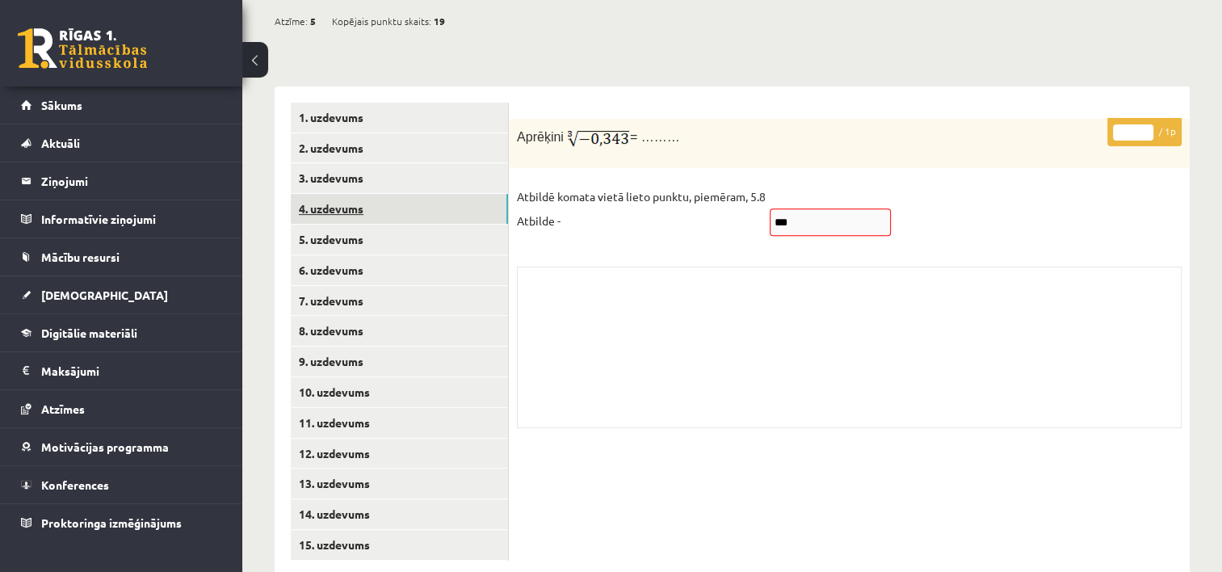
click at [343, 194] on link "4. uzdevums" at bounding box center [399, 209] width 217 height 30
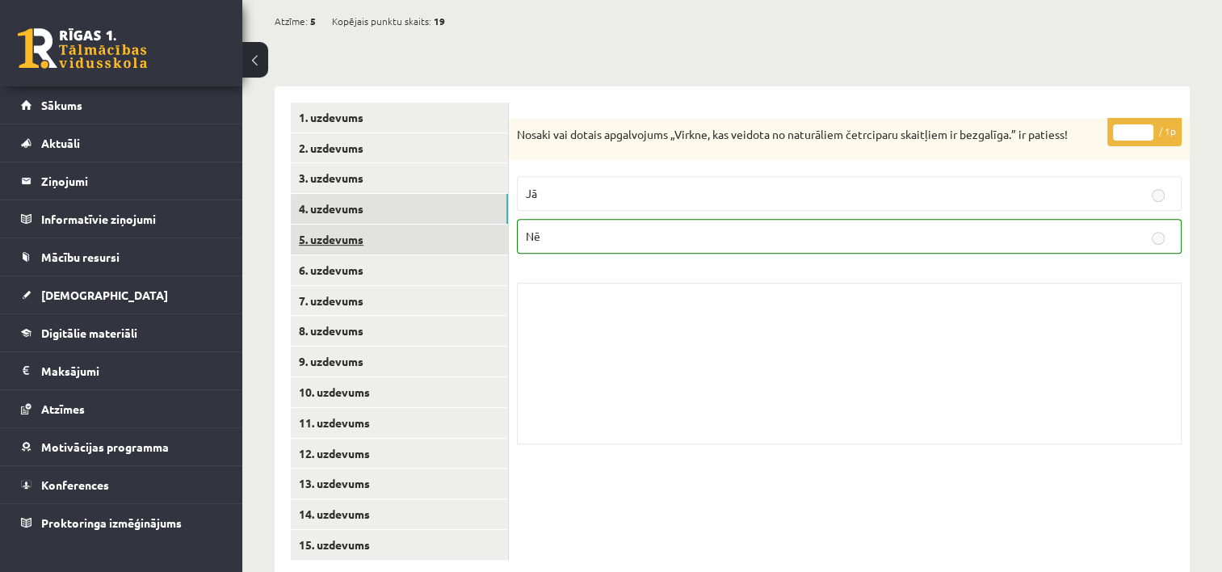
click at [344, 225] on link "5. uzdevums" at bounding box center [399, 240] width 217 height 30
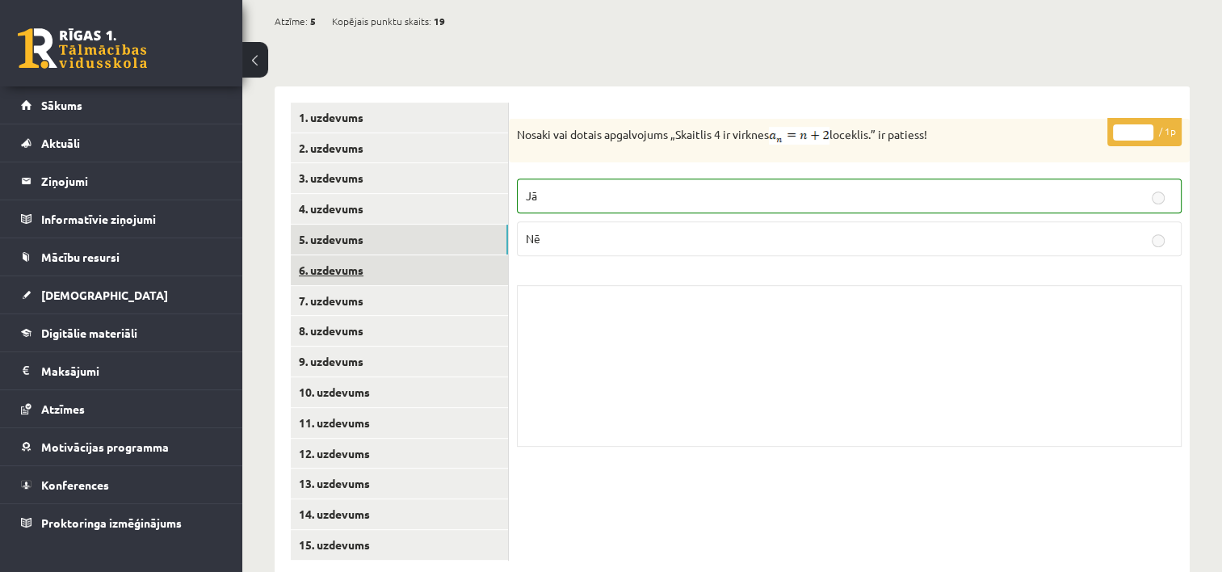
click at [334, 255] on link "6. uzdevums" at bounding box center [399, 270] width 217 height 30
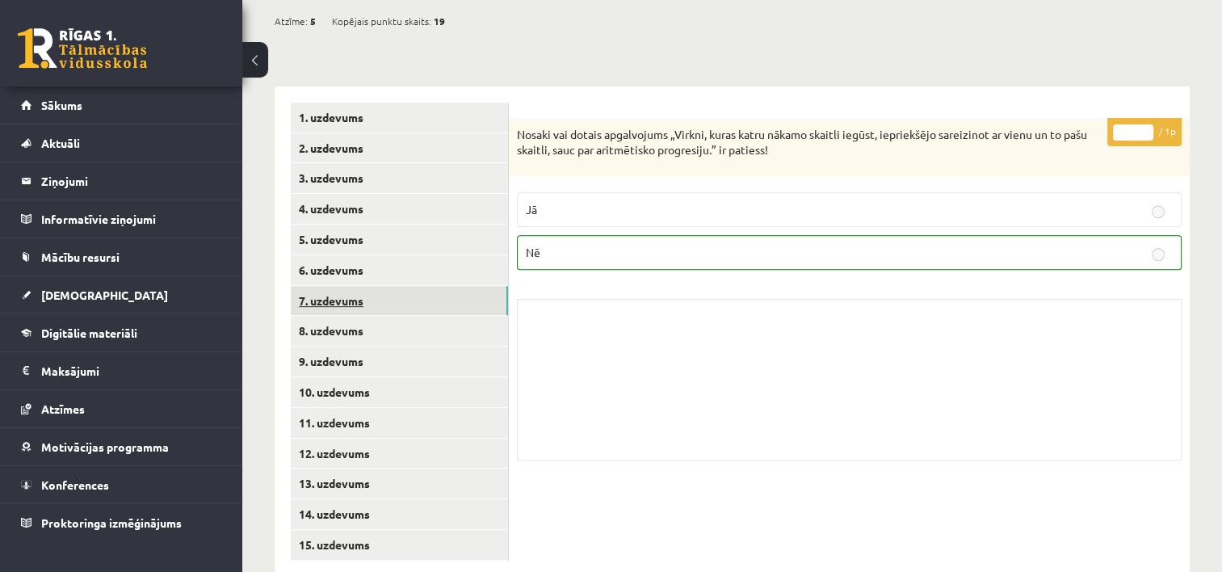
click at [343, 286] on link "7. uzdevums" at bounding box center [399, 301] width 217 height 30
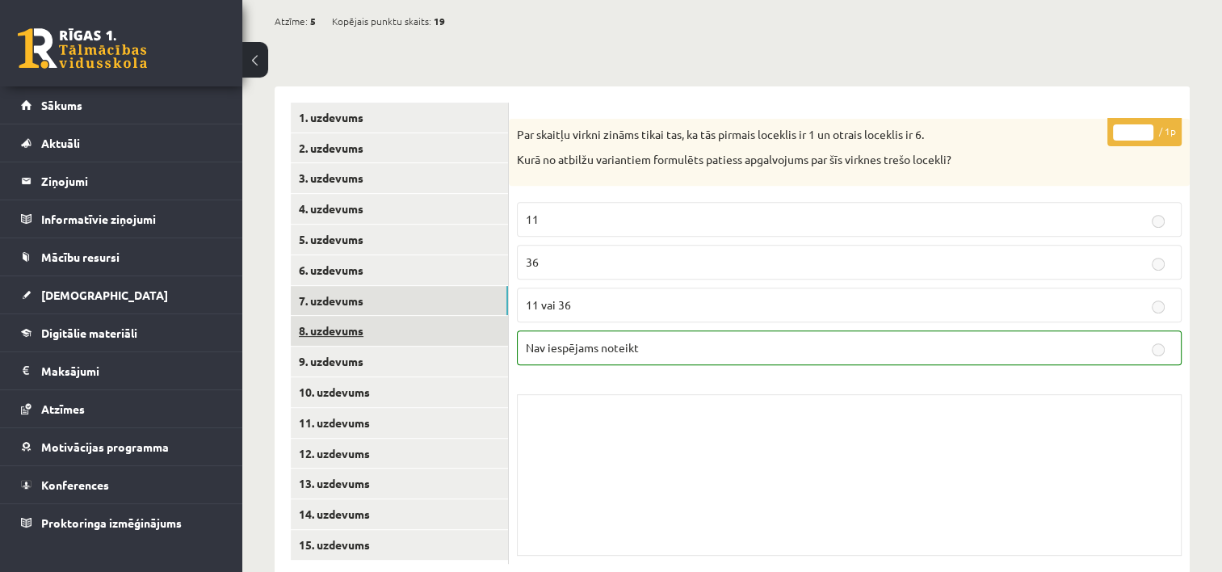
click at [330, 316] on link "8. uzdevums" at bounding box center [399, 331] width 217 height 30
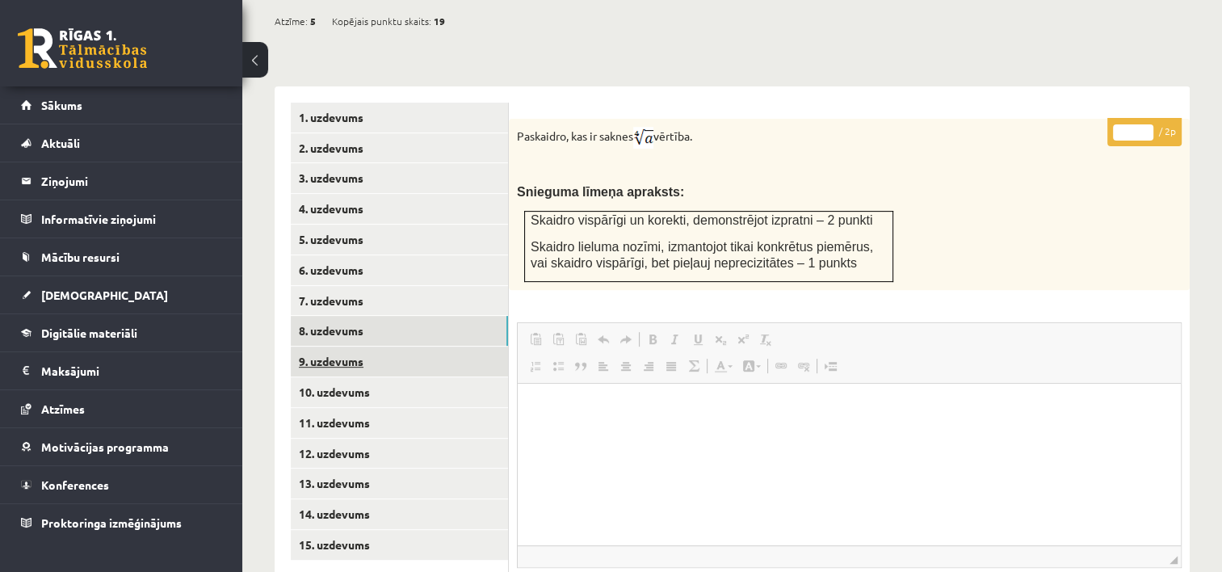
scroll to position [0, 0]
click at [347, 347] on link "9. uzdevums" at bounding box center [399, 362] width 217 height 30
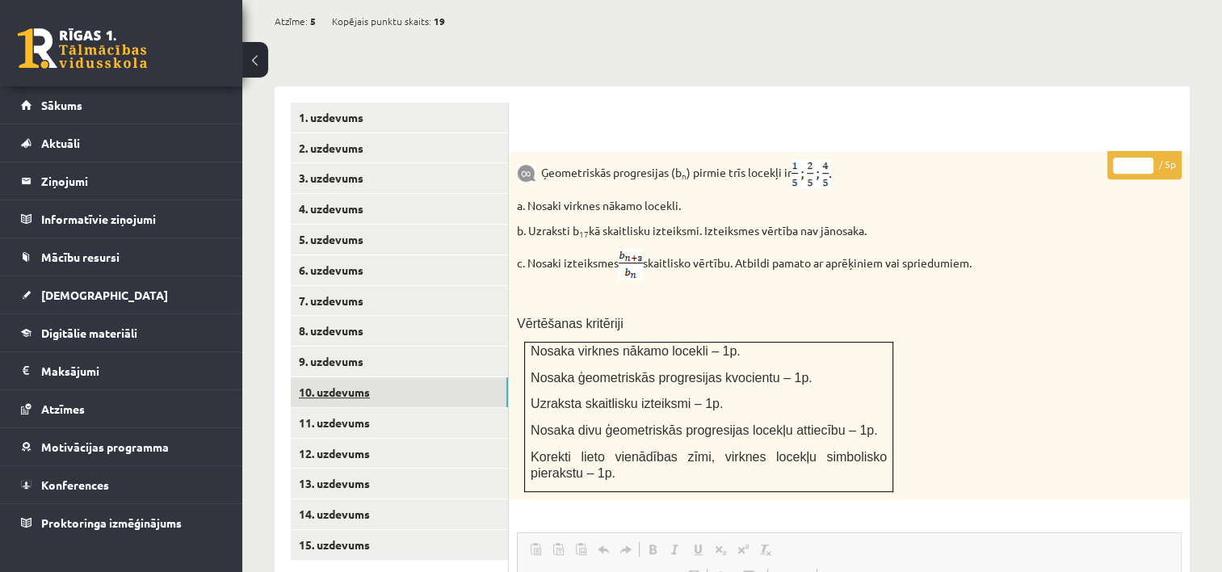
click at [333, 377] on link "10. uzdevums" at bounding box center [399, 392] width 217 height 30
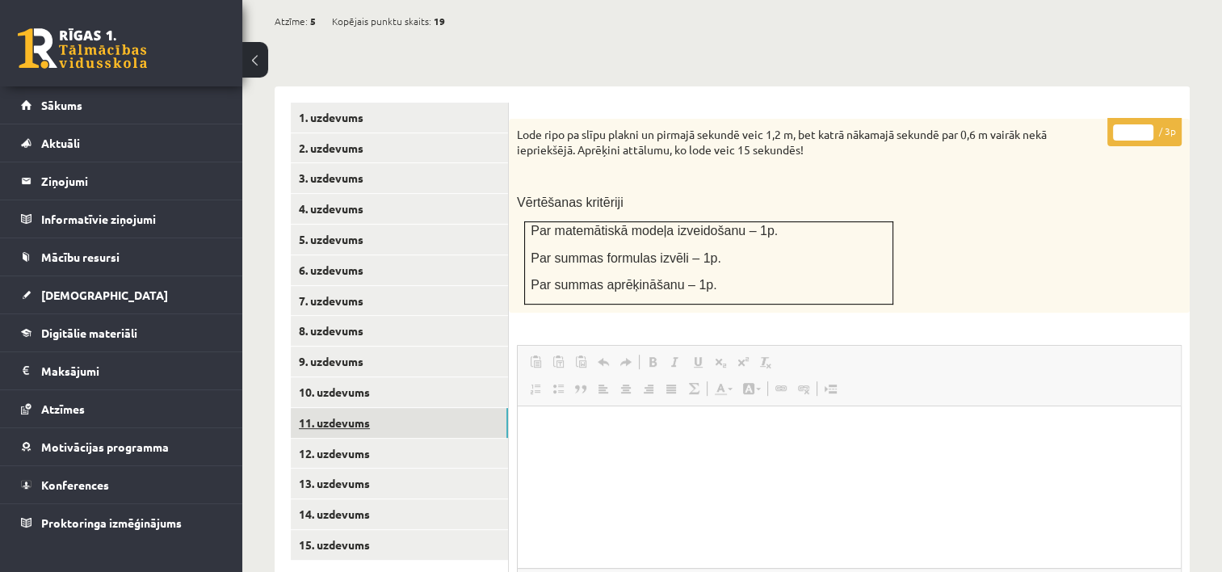
click at [325, 408] on link "11. uzdevums" at bounding box center [399, 423] width 217 height 30
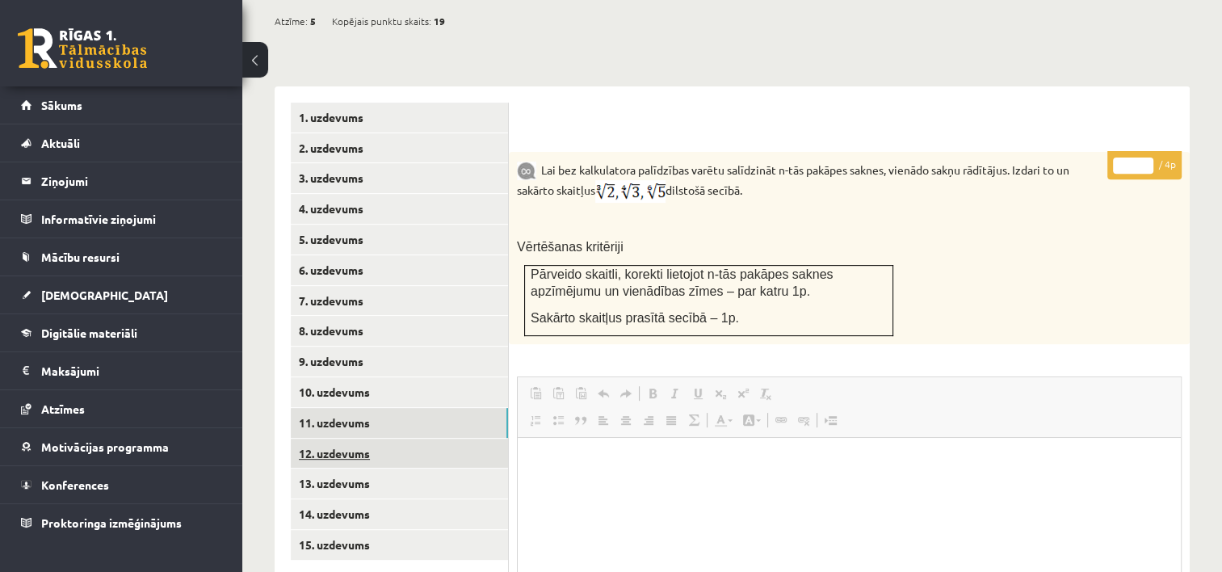
click at [330, 439] on link "12. uzdevums" at bounding box center [399, 454] width 217 height 30
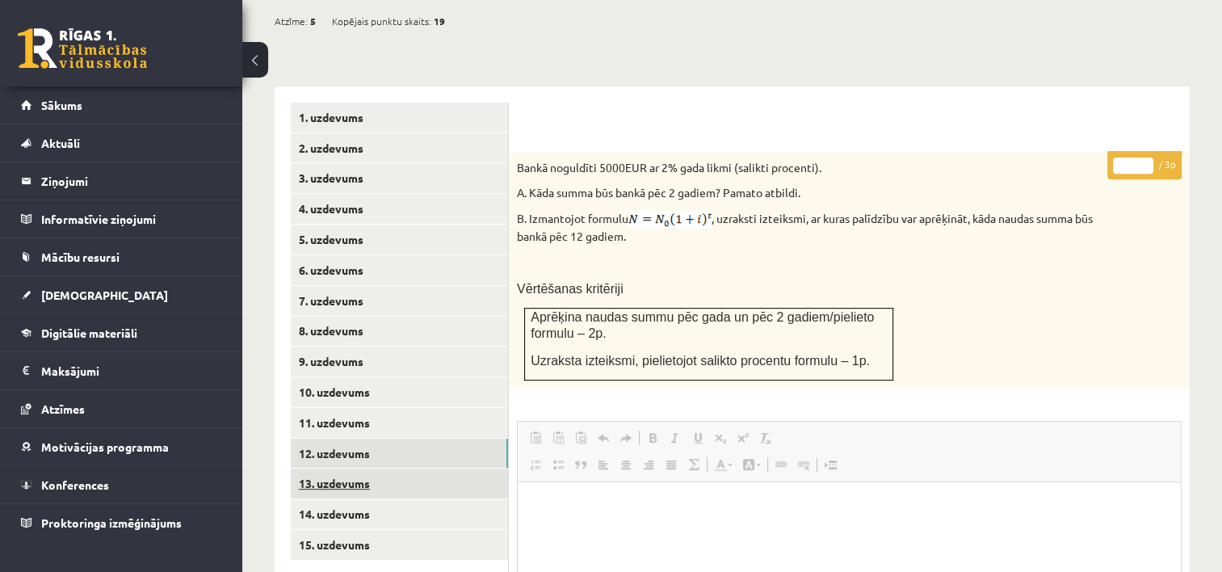
click at [326, 469] on link "13. uzdevums" at bounding box center [399, 484] width 217 height 30
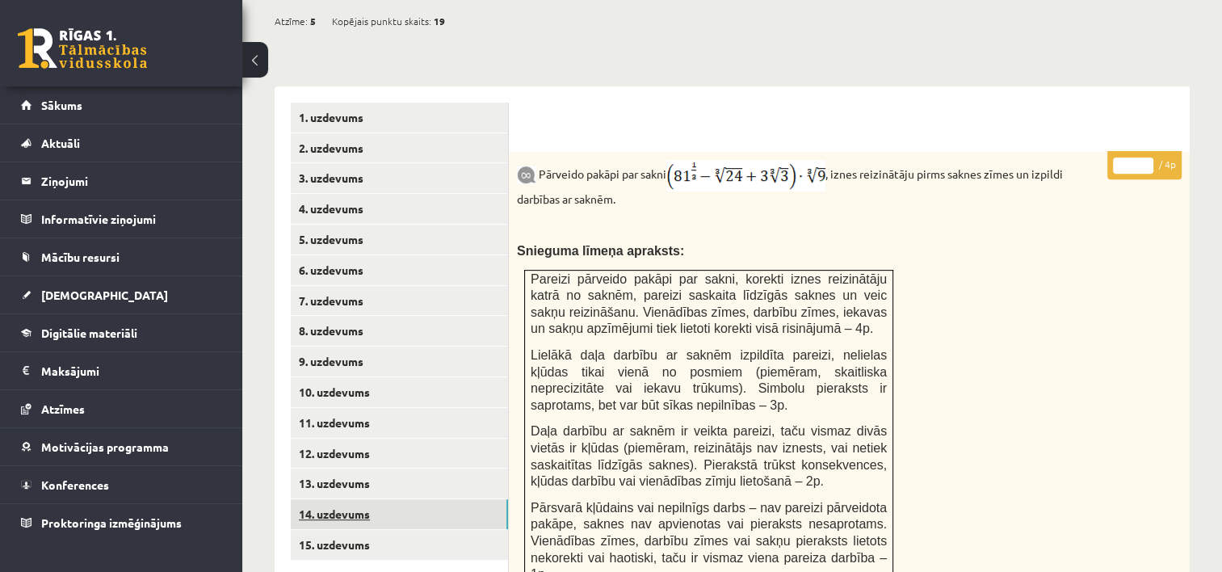
click at [323, 499] on link "14. uzdevums" at bounding box center [399, 514] width 217 height 30
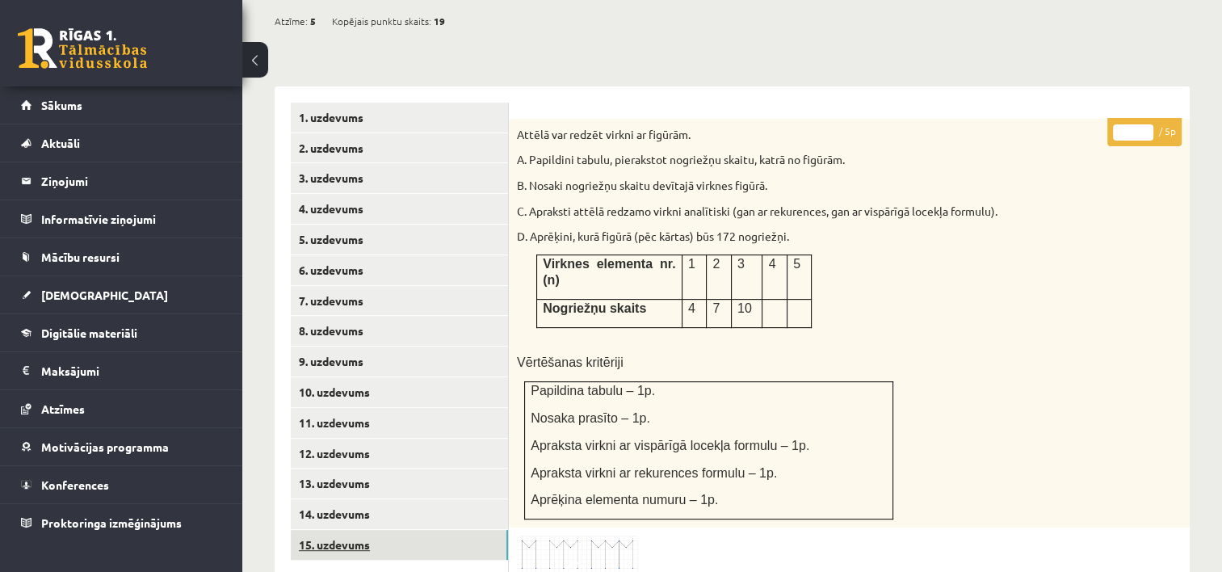
click at [330, 530] on link "15. uzdevums" at bounding box center [399, 545] width 217 height 30
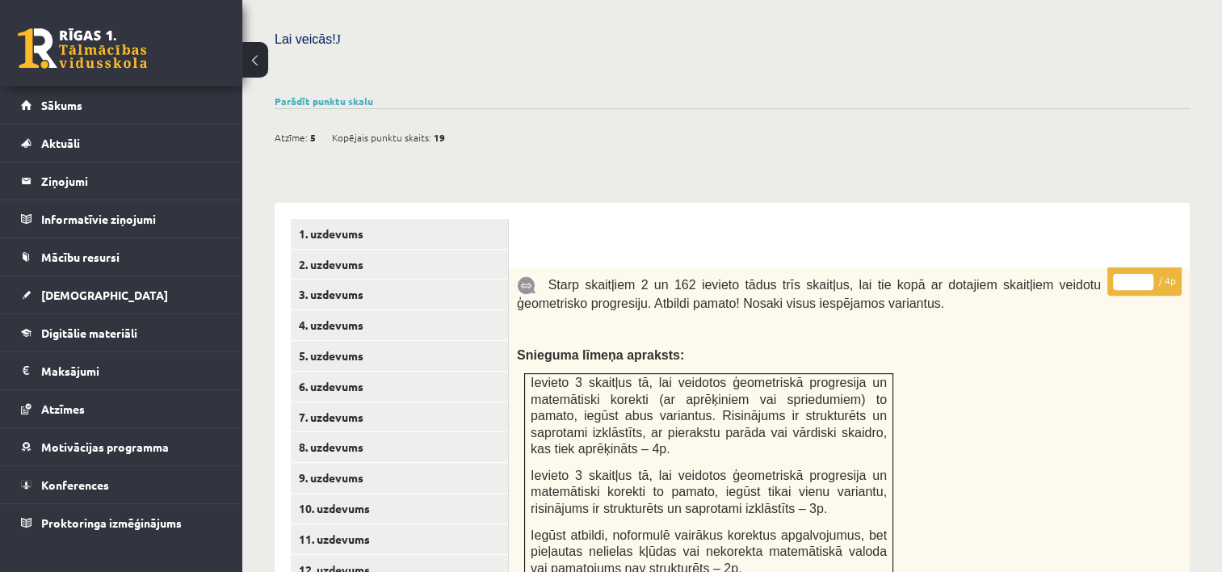
scroll to position [359, 0]
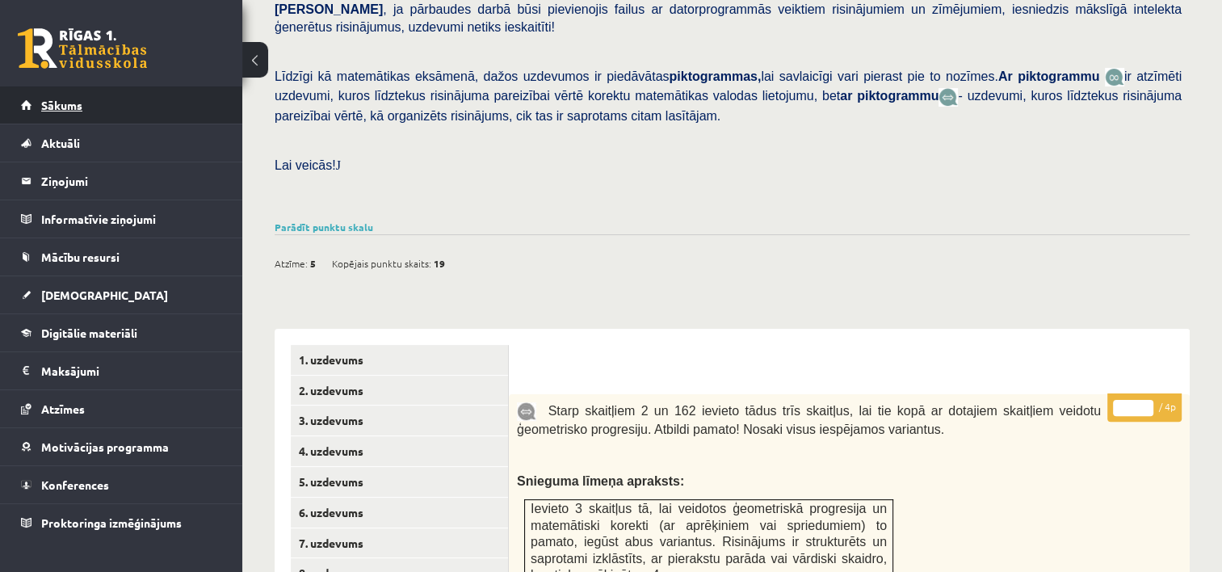
click at [61, 100] on span "Sākums" at bounding box center [61, 105] width 41 height 15
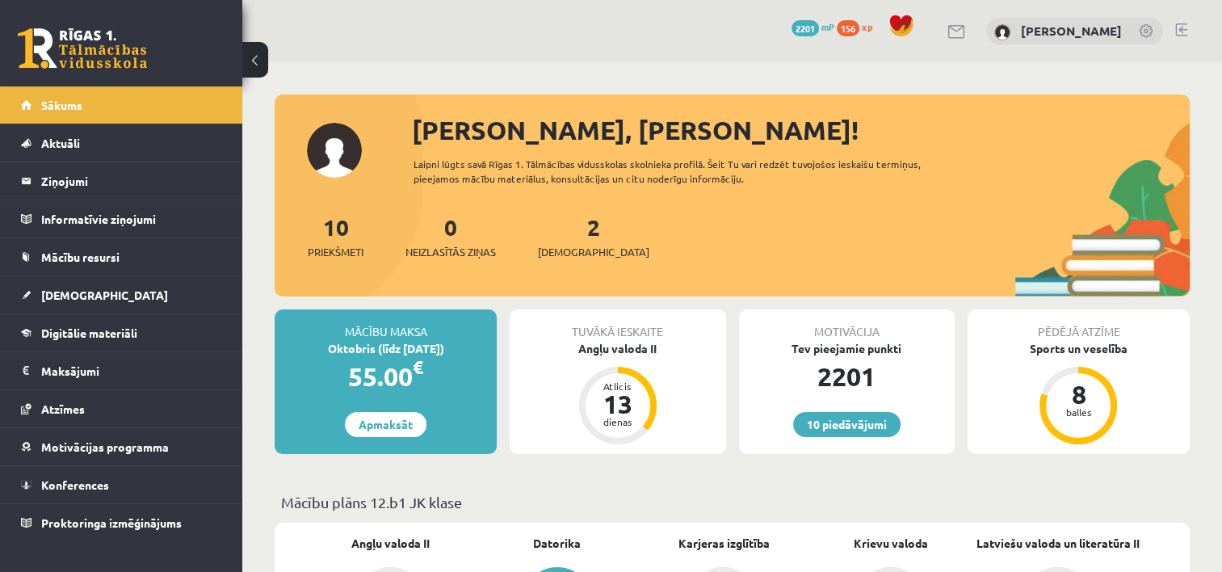
scroll to position [404, 0]
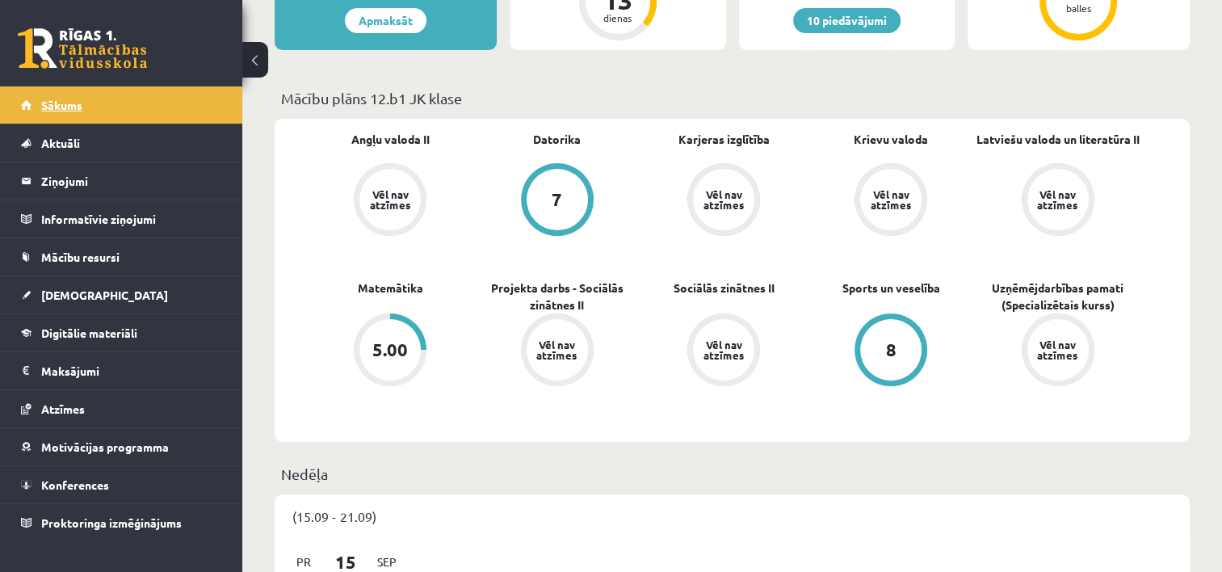
click at [58, 108] on span "Sākums" at bounding box center [61, 105] width 41 height 15
